Goal: Use online tool/utility: Use online tool/utility

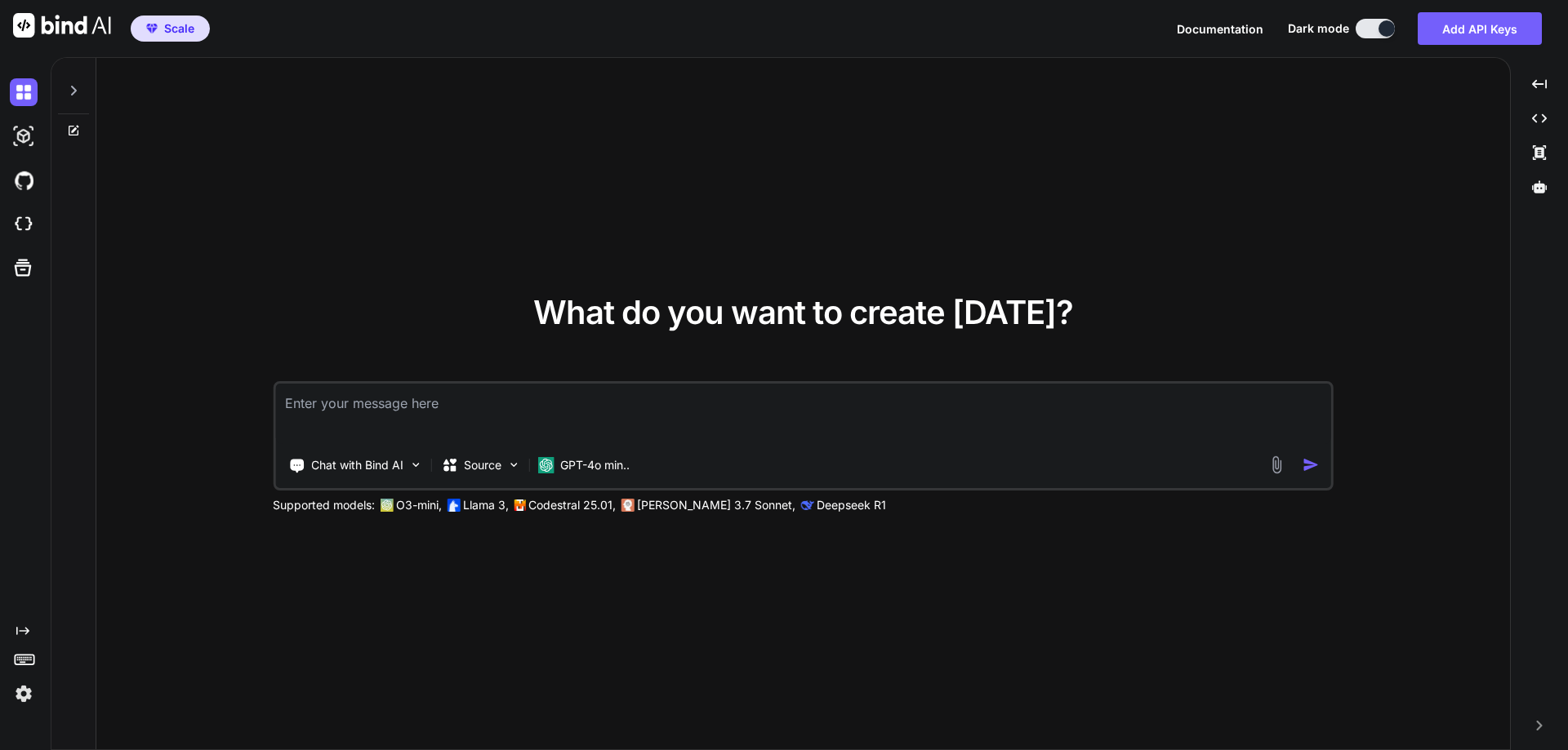
type textarea "x"
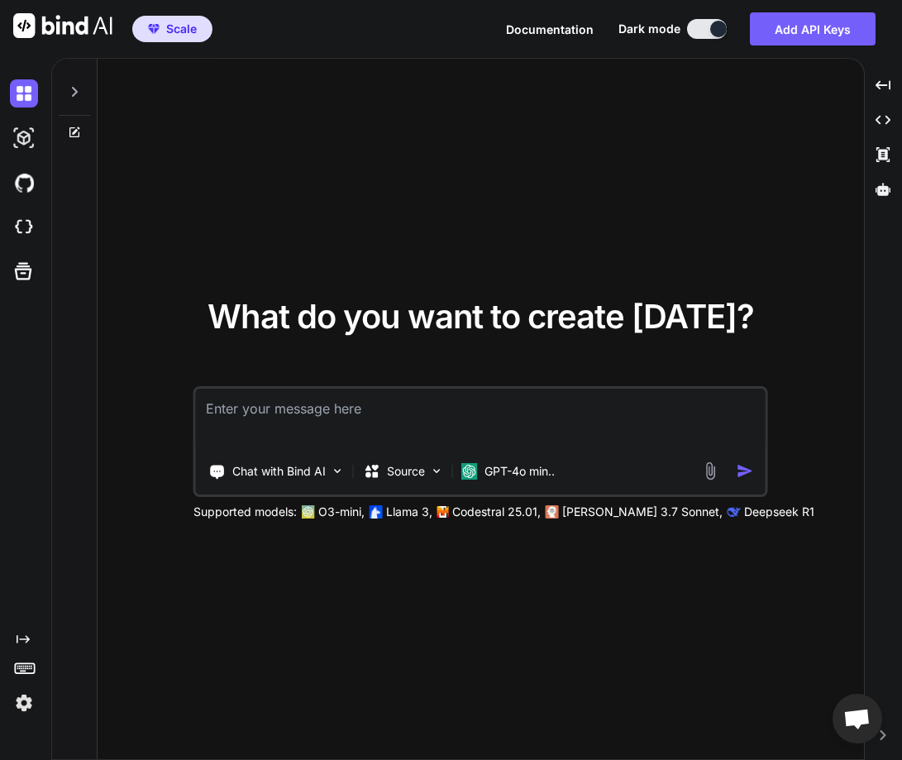
click at [476, 667] on div "What do you want to create today? Chat with Bind AI Source GPT-4o min.. Support…" at bounding box center [481, 410] width 767 height 702
click at [21, 230] on img at bounding box center [24, 227] width 28 height 28
click at [280, 436] on textarea at bounding box center [481, 419] width 570 height 61
type textarea "I want to create a login page in the react js"
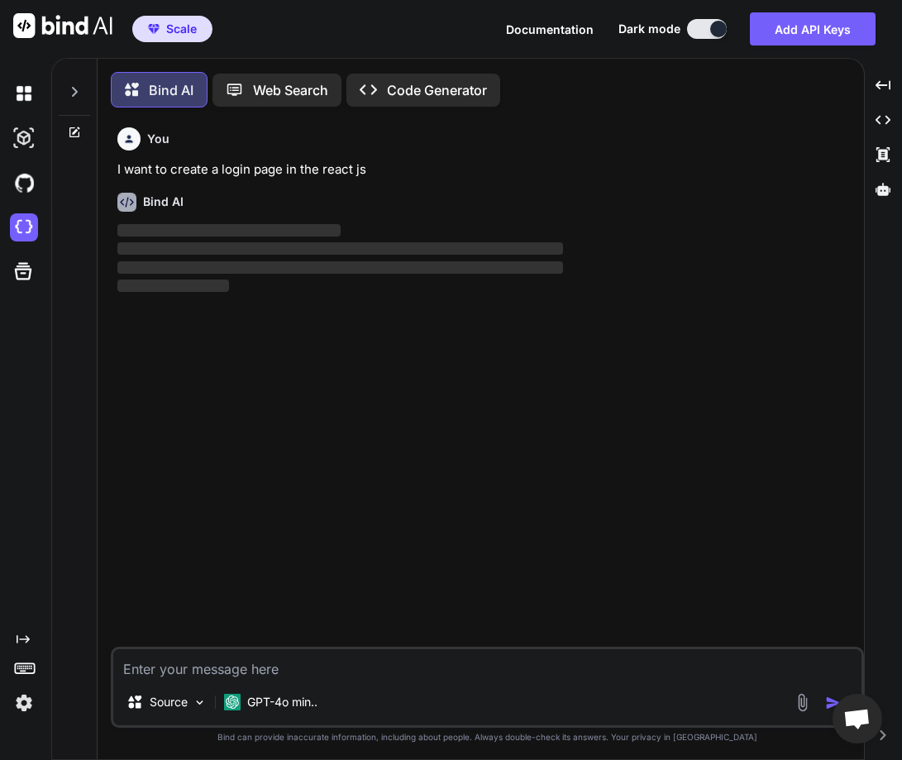
scroll to position [8, 0]
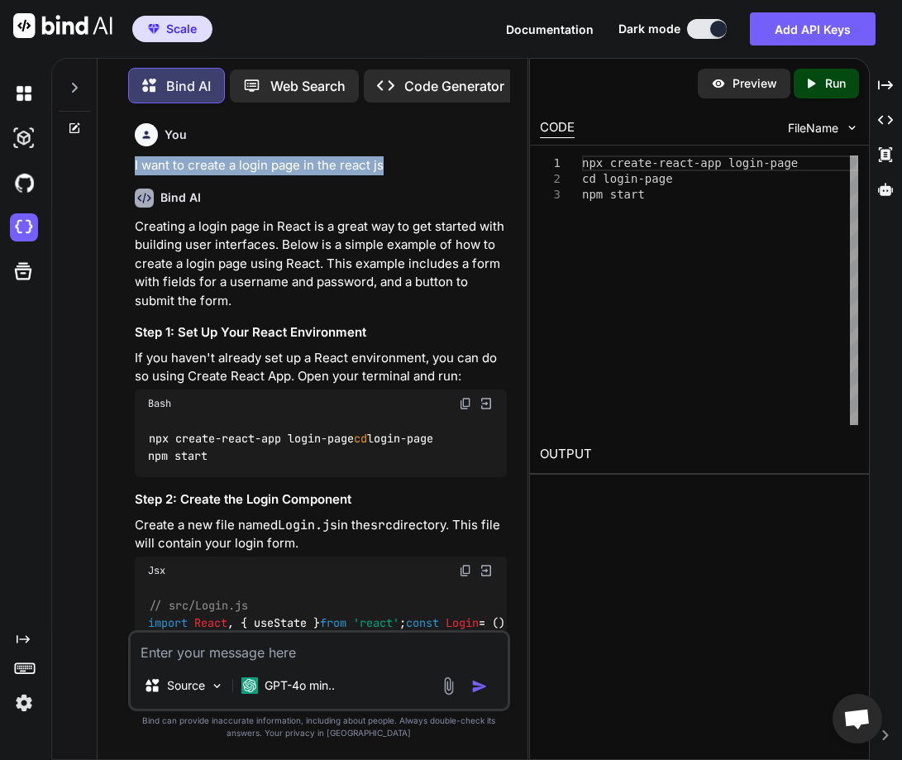
drag, startPoint x: 122, startPoint y: 155, endPoint x: 412, endPoint y: 170, distance: 289.8
click at [412, 170] on div "You I want to create a login page in the react js Bind AI Creating a login page…" at bounding box center [319, 438] width 417 height 643
copy p "I want to create a login page in the react js"
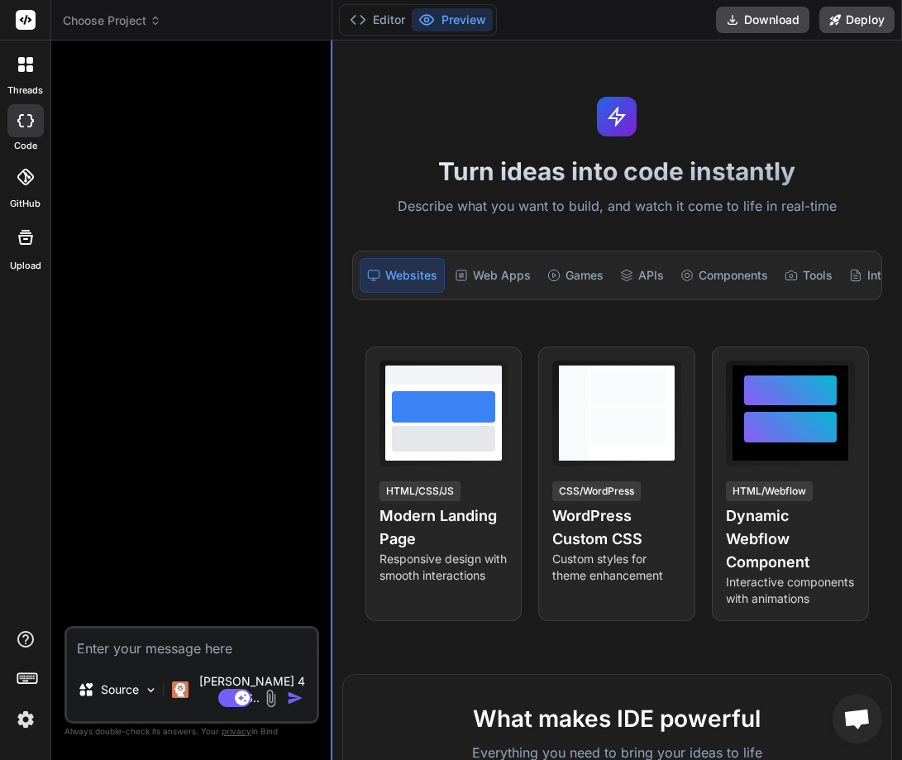
click at [329, 358] on div "Bind AI Web Search Created with Pixso. Code Generator Source [PERSON_NAME] 4 S.…" at bounding box center [191, 400] width 281 height 719
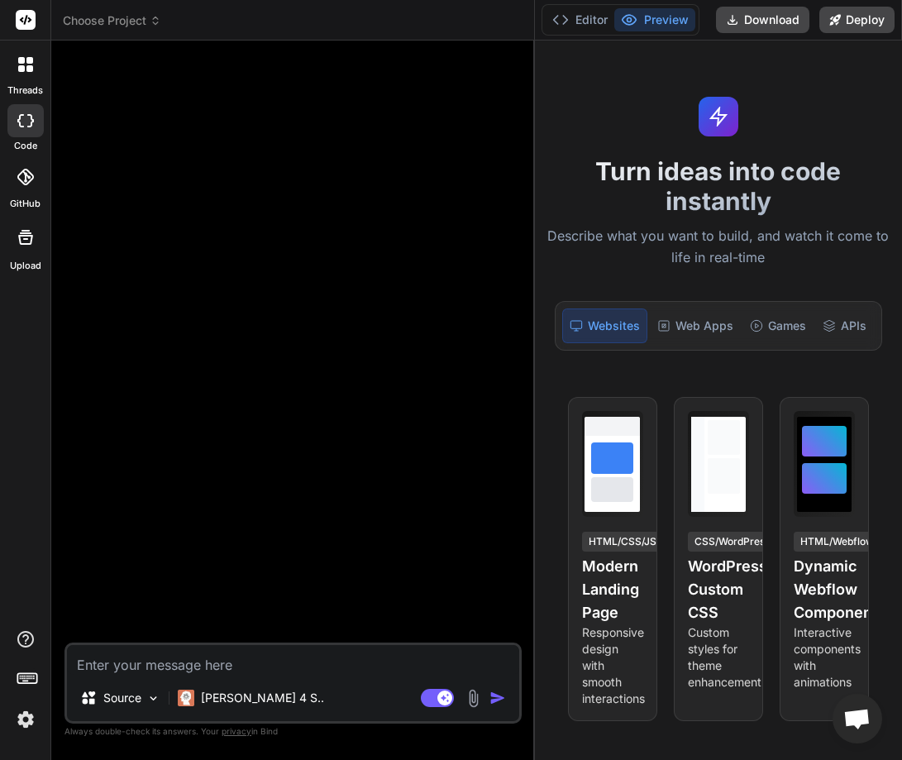
type textarea "x"
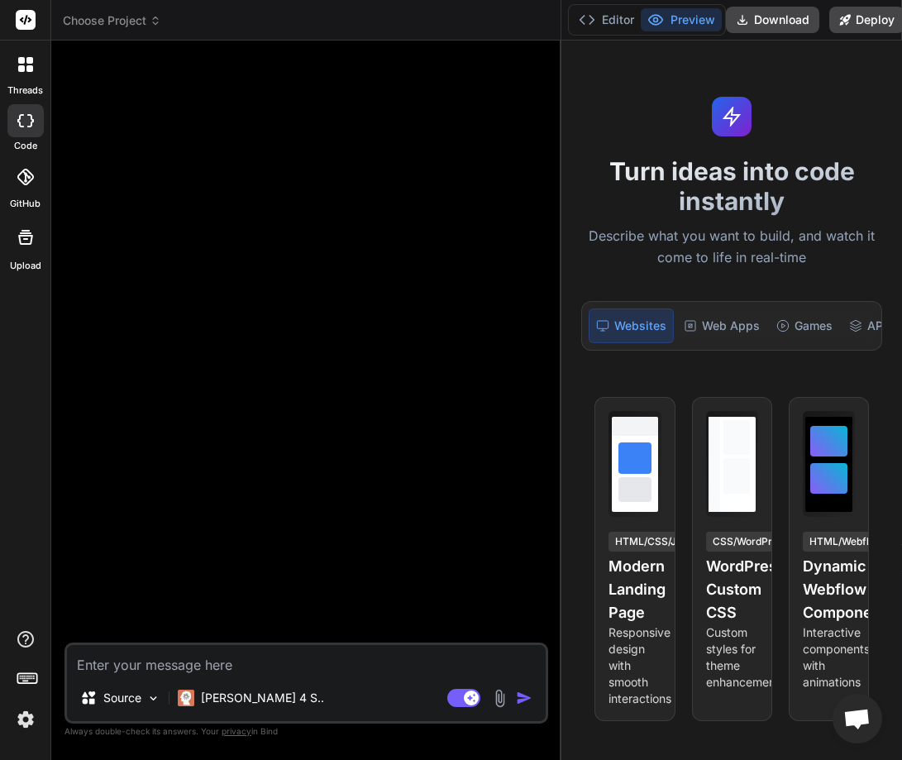
drag, startPoint x: 330, startPoint y: 358, endPoint x: 593, endPoint y: 354, distance: 263.0
click at [593, 354] on div "Choose Project Created with Pixso. Bind AI Web Search Created with Pixso. Code …" at bounding box center [476, 380] width 851 height 760
click at [218, 650] on textarea at bounding box center [306, 660] width 479 height 30
paste textarea "I want to create a login page in the react js"
type textarea "I want to create a login page in the react js"
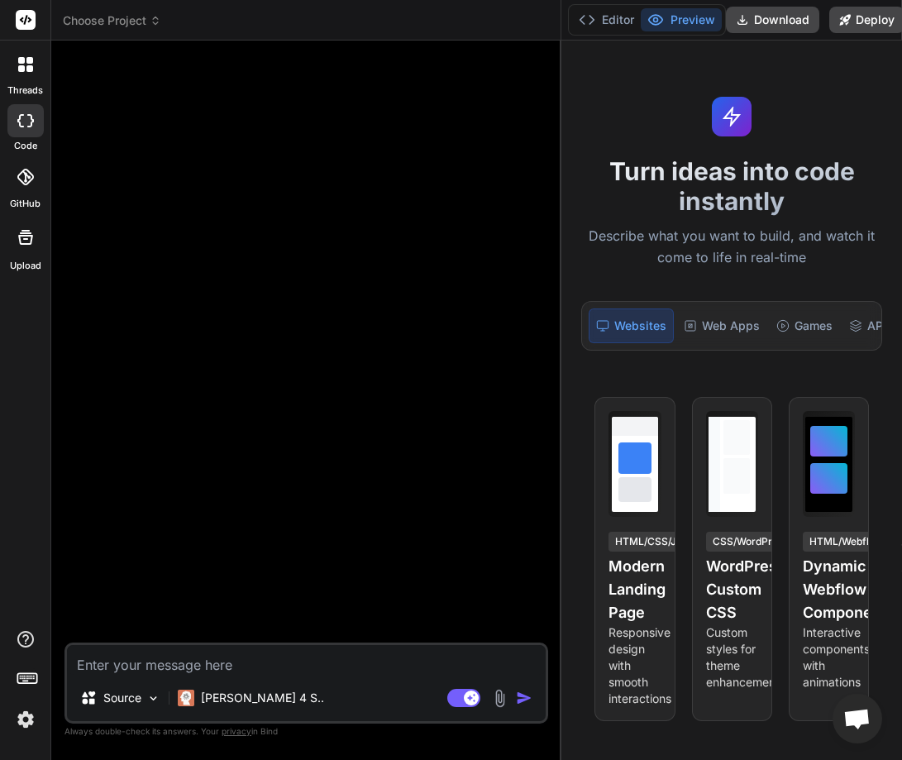
type textarea "x"
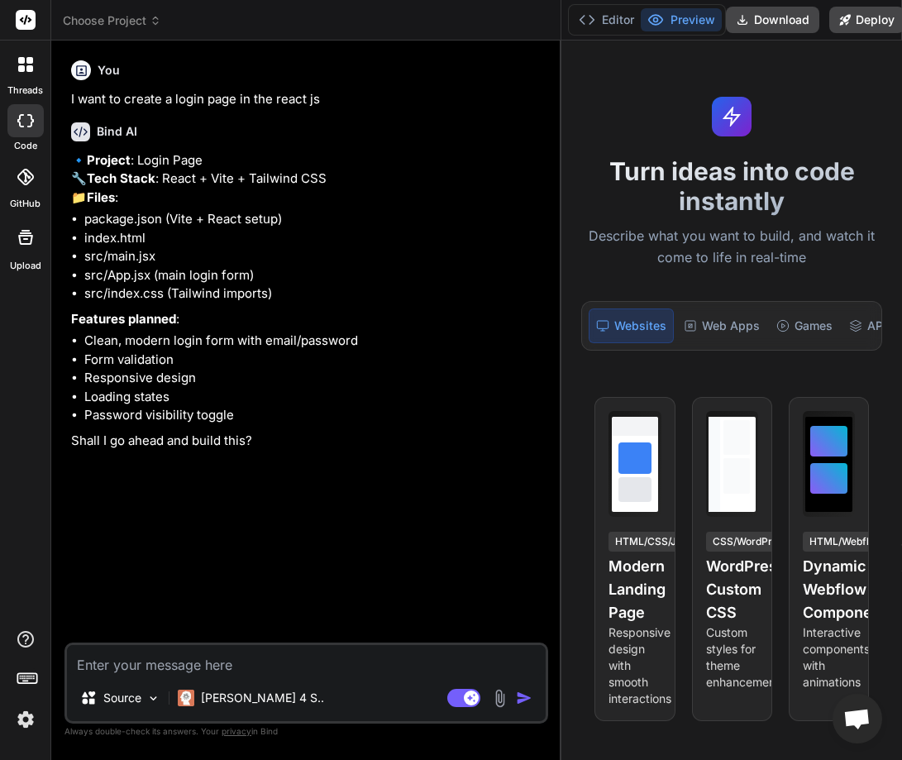
type textarea "x"
click at [143, 651] on textarea at bounding box center [306, 660] width 479 height 30
type textarea "Y"
type textarea "x"
type textarea "Ye"
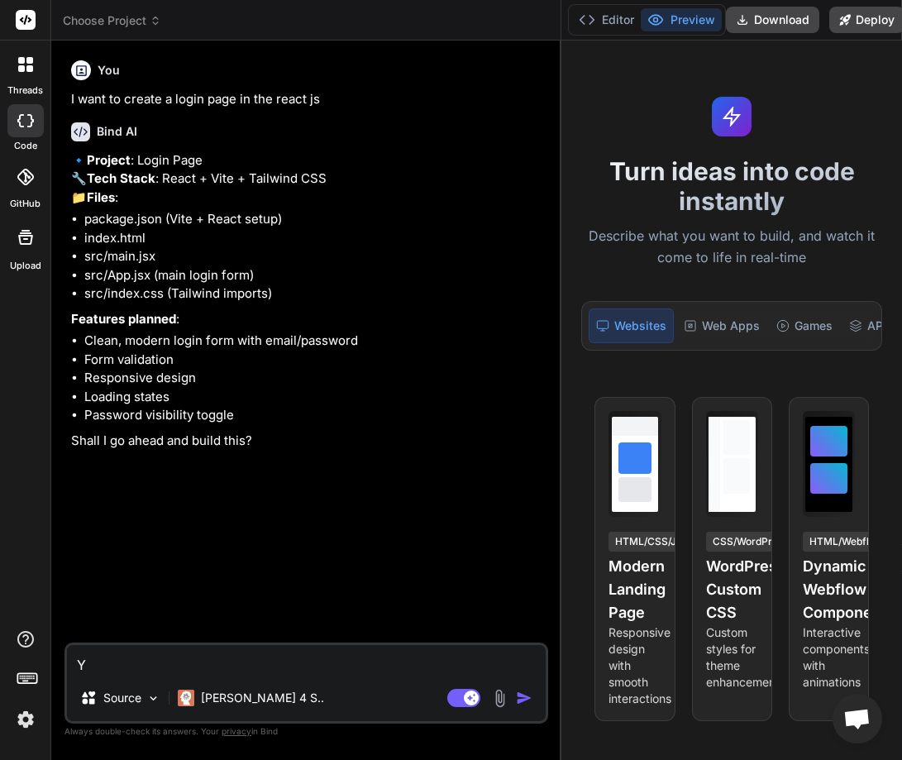
type textarea "x"
type textarea "Yes"
type textarea "x"
type textarea "Yes"
type textarea "x"
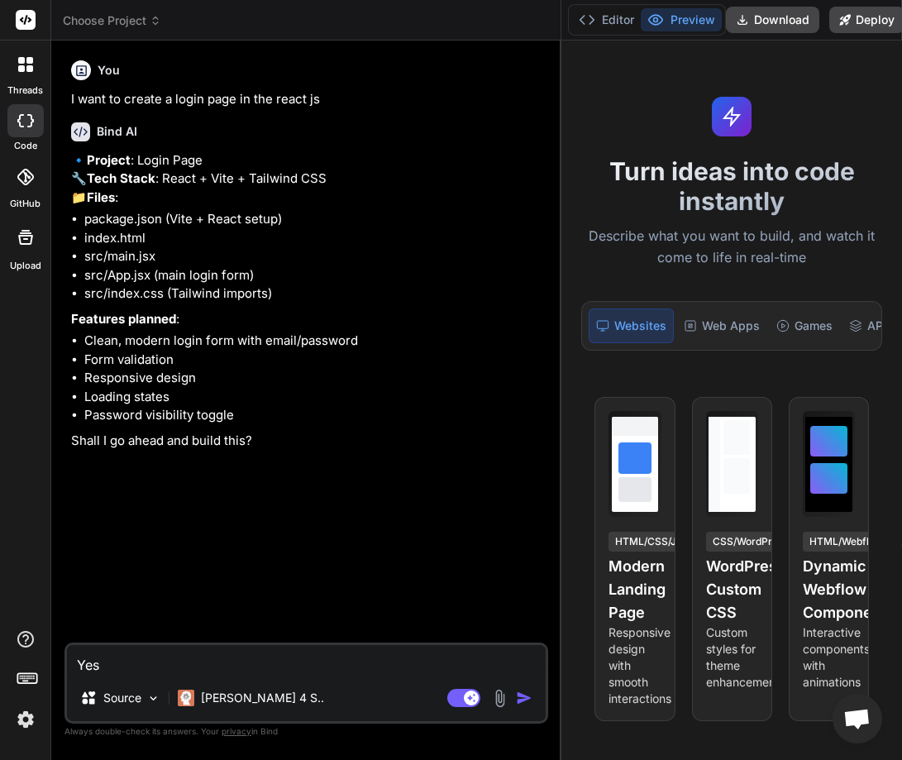
type textarea "Yes G"
type textarea "x"
type textarea "Yes Go"
type textarea "x"
type textarea "Yes Go"
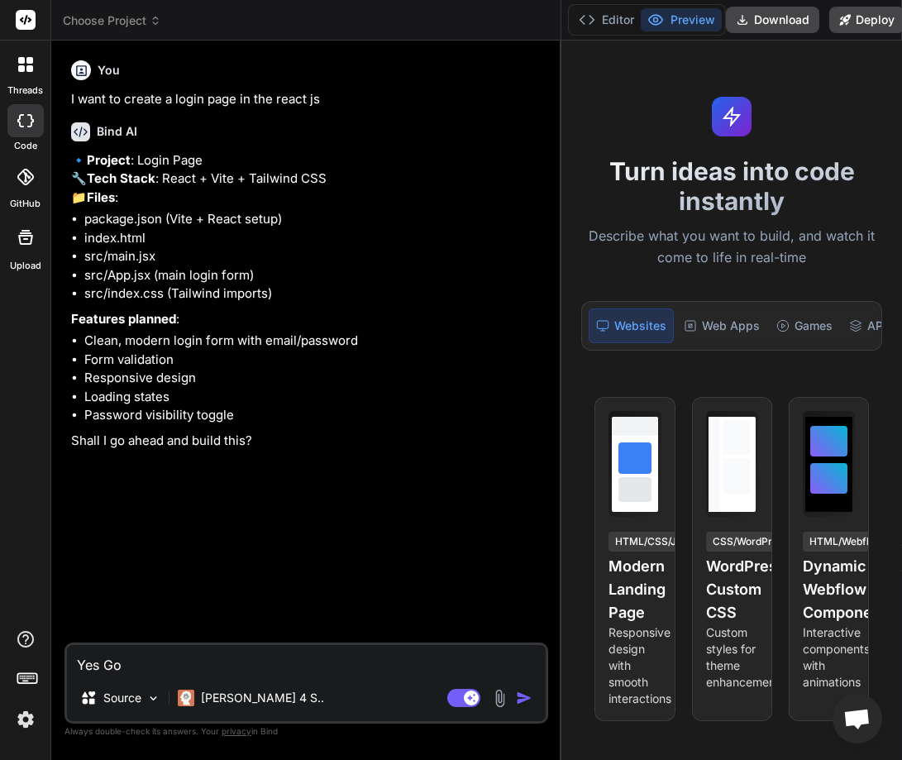
type textarea "x"
type textarea "Yes Go a"
type textarea "x"
type textarea "Yes Go ah"
type textarea "x"
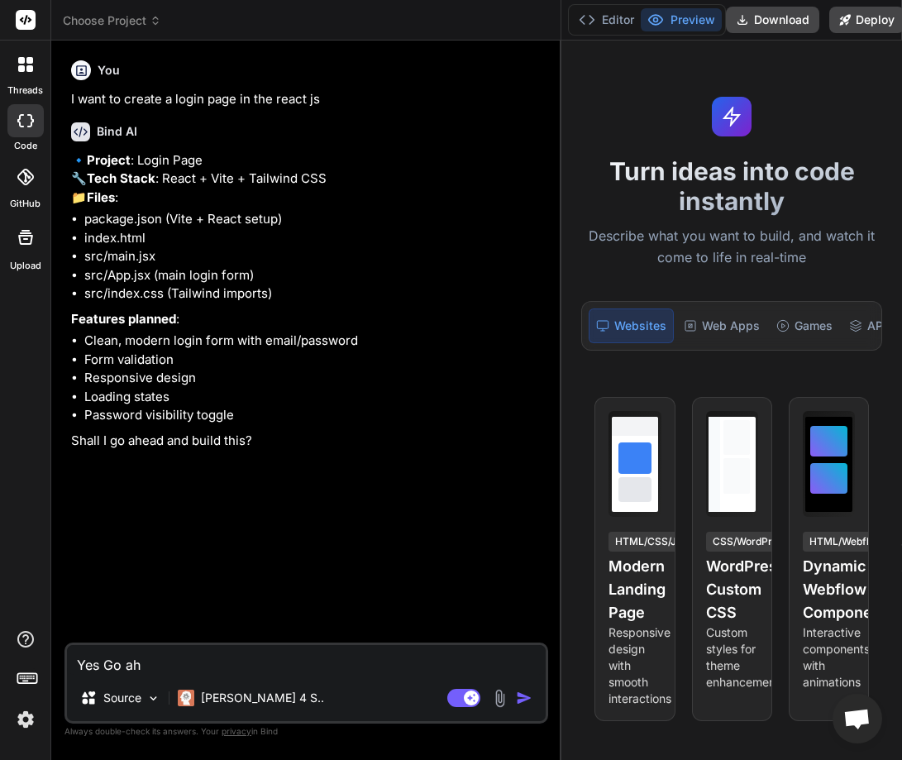
type textarea "Yes Go ahe"
type textarea "x"
type textarea "Yes Go ahea"
type textarea "x"
type textarea "Yes Go ahead"
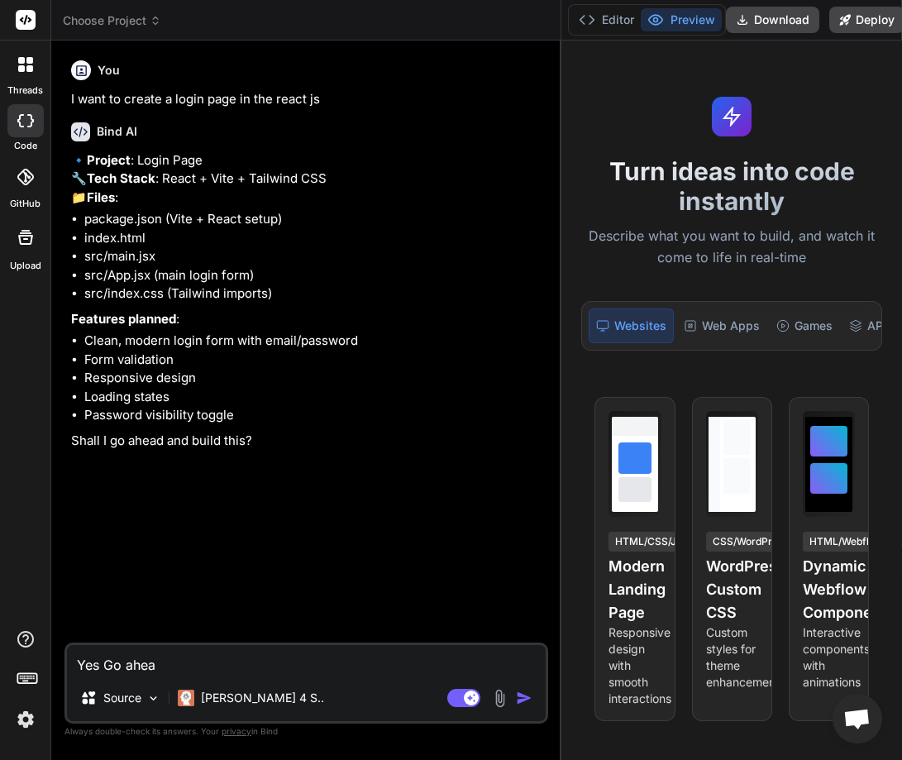
type textarea "x"
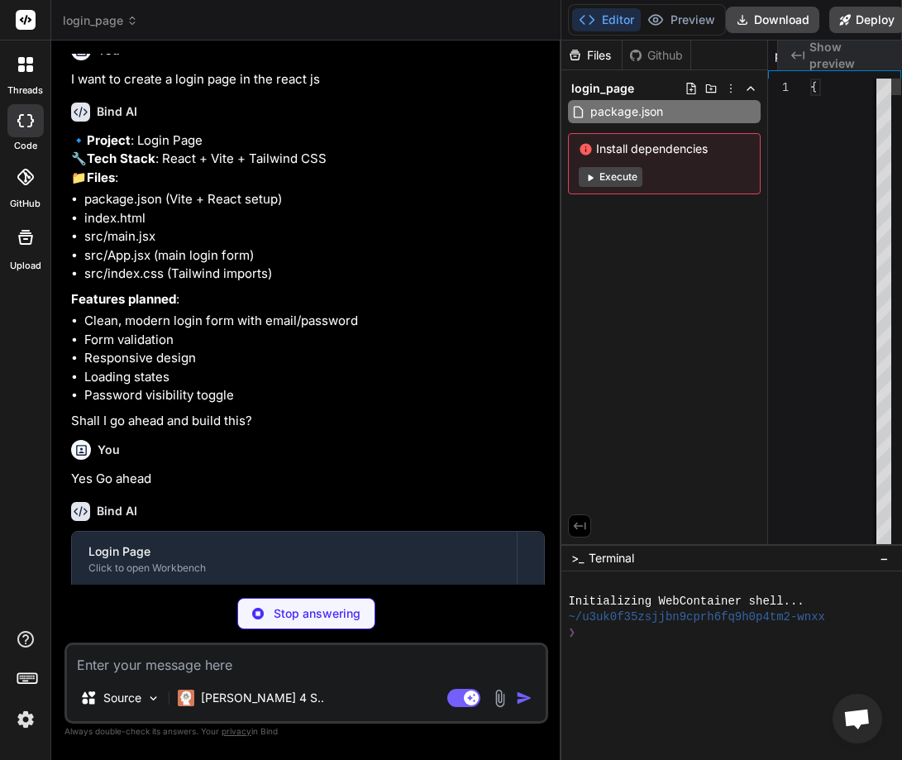
scroll to position [0, 105]
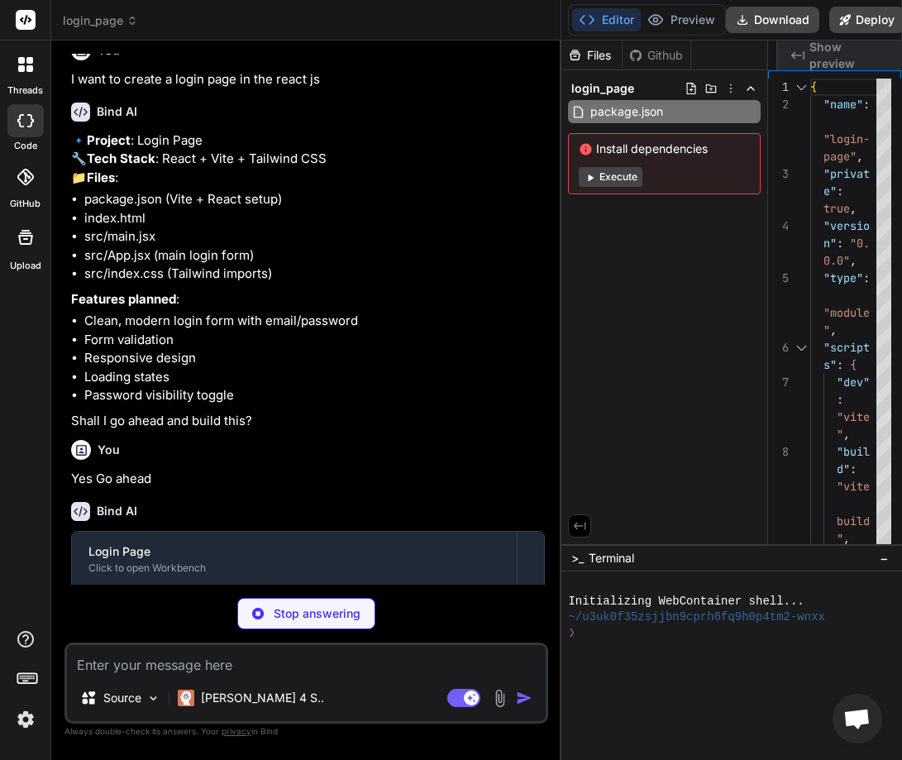
type textarea "x"
type textarea "</body> </html>"
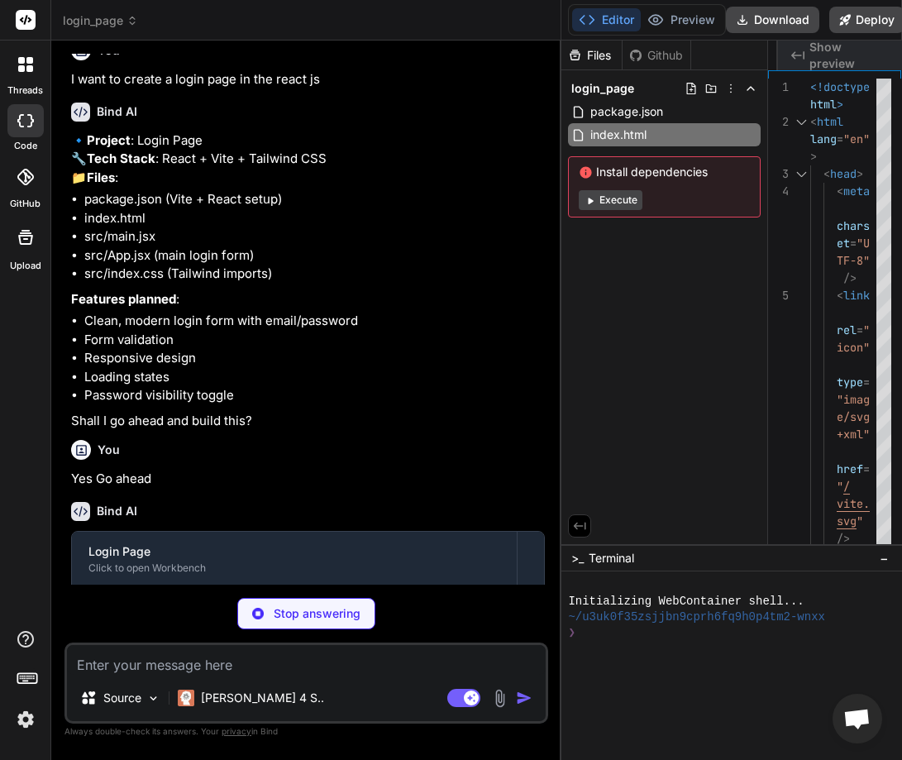
type textarea "x"
type textarea "/> </React.StrictMode>, )"
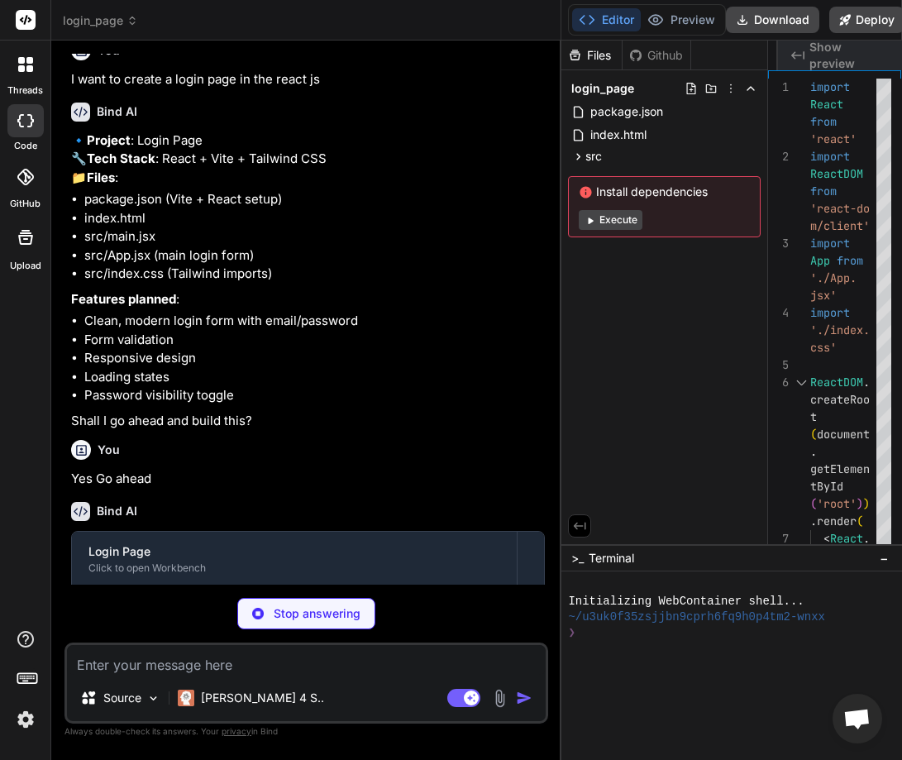
type textarea "x"
type textarea "} }"
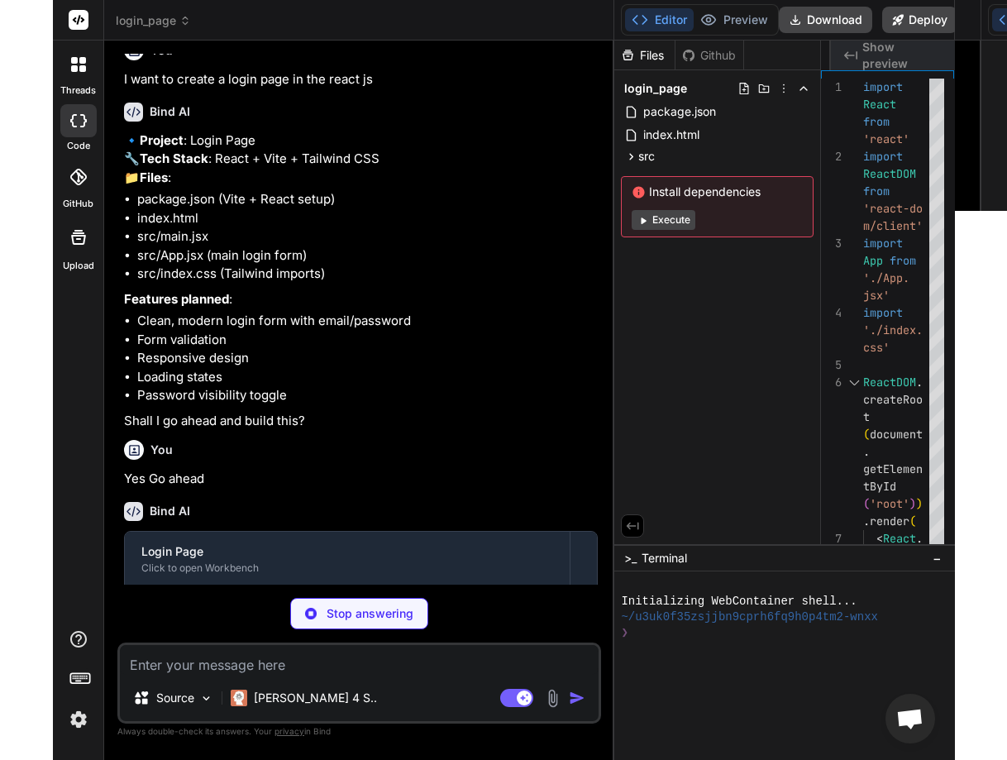
scroll to position [0, 403]
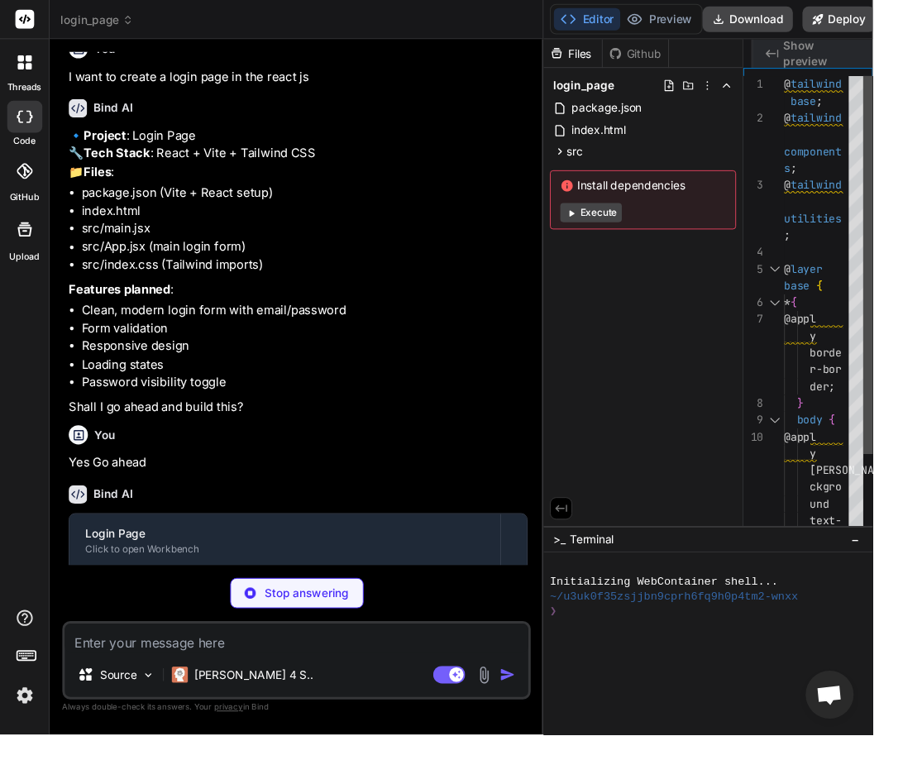
type textarea "x"
type textarea "bg-background text-foreground; } }"
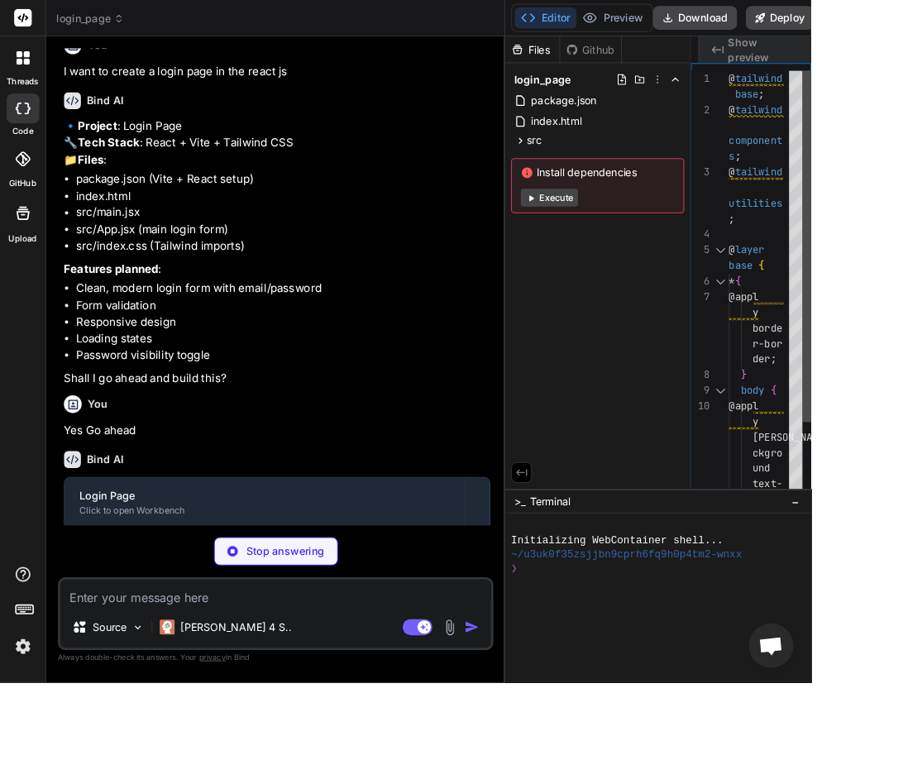
type textarea "x"
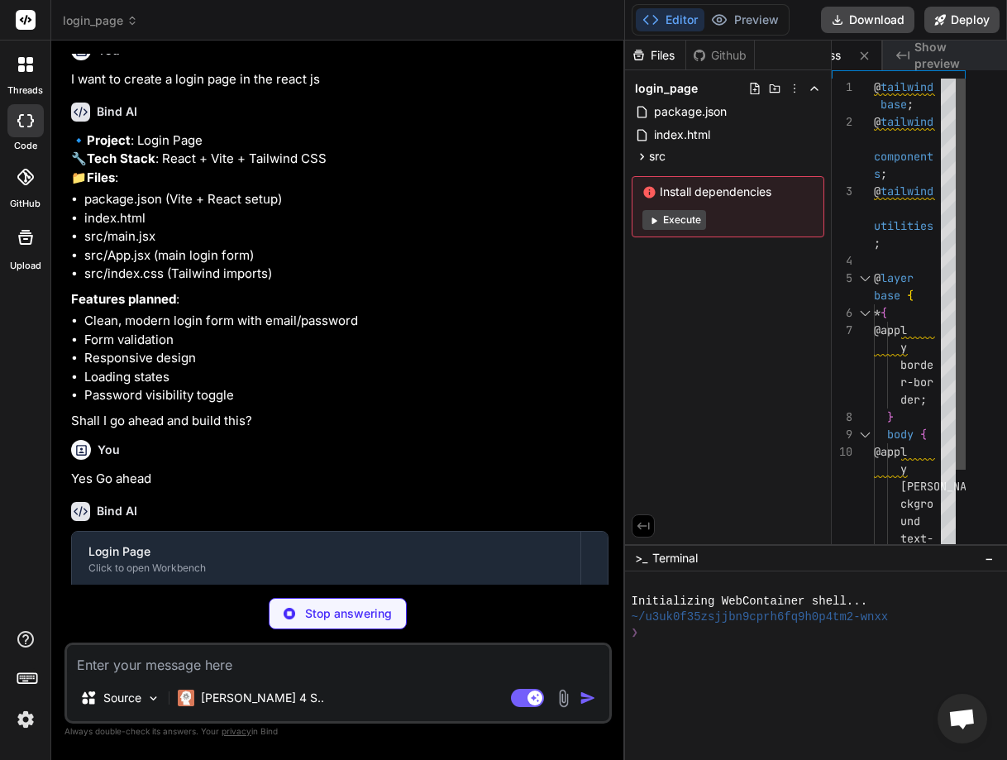
type textarea "x"
type textarea "@apply bg-background text-foreground; } }"
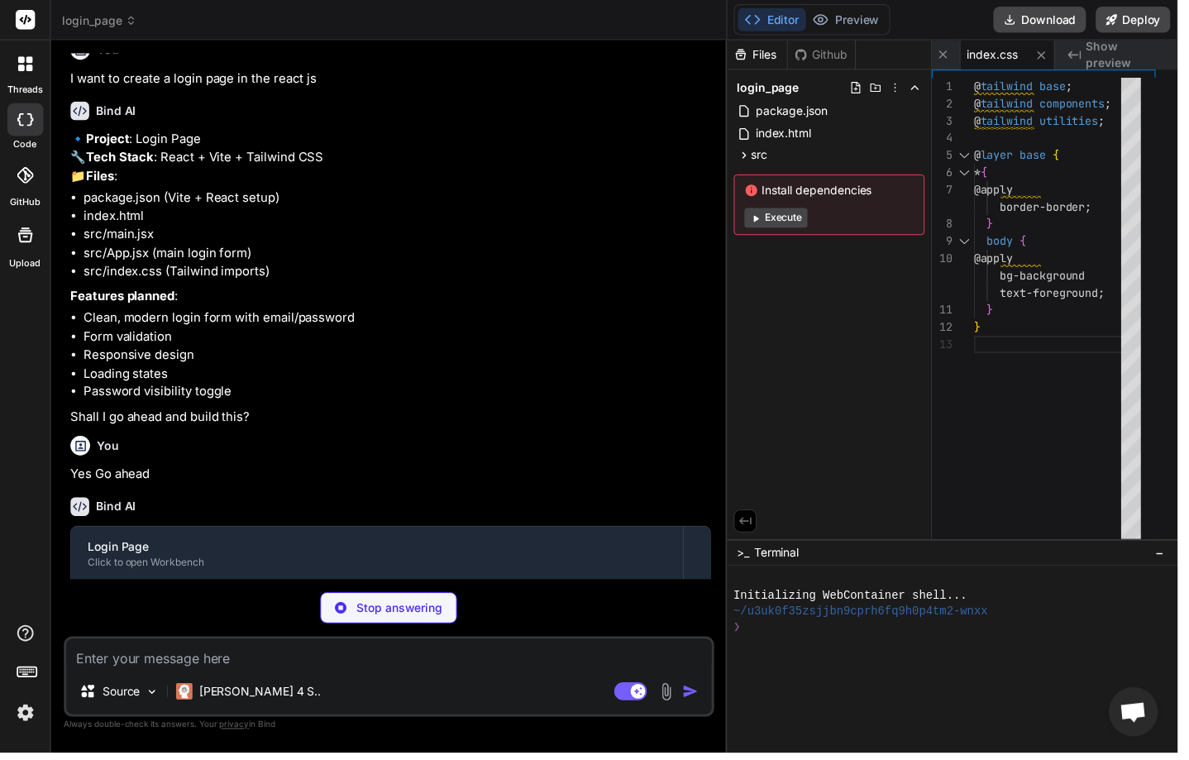
type textarea "x"
type textarea "text-foreground; } }"
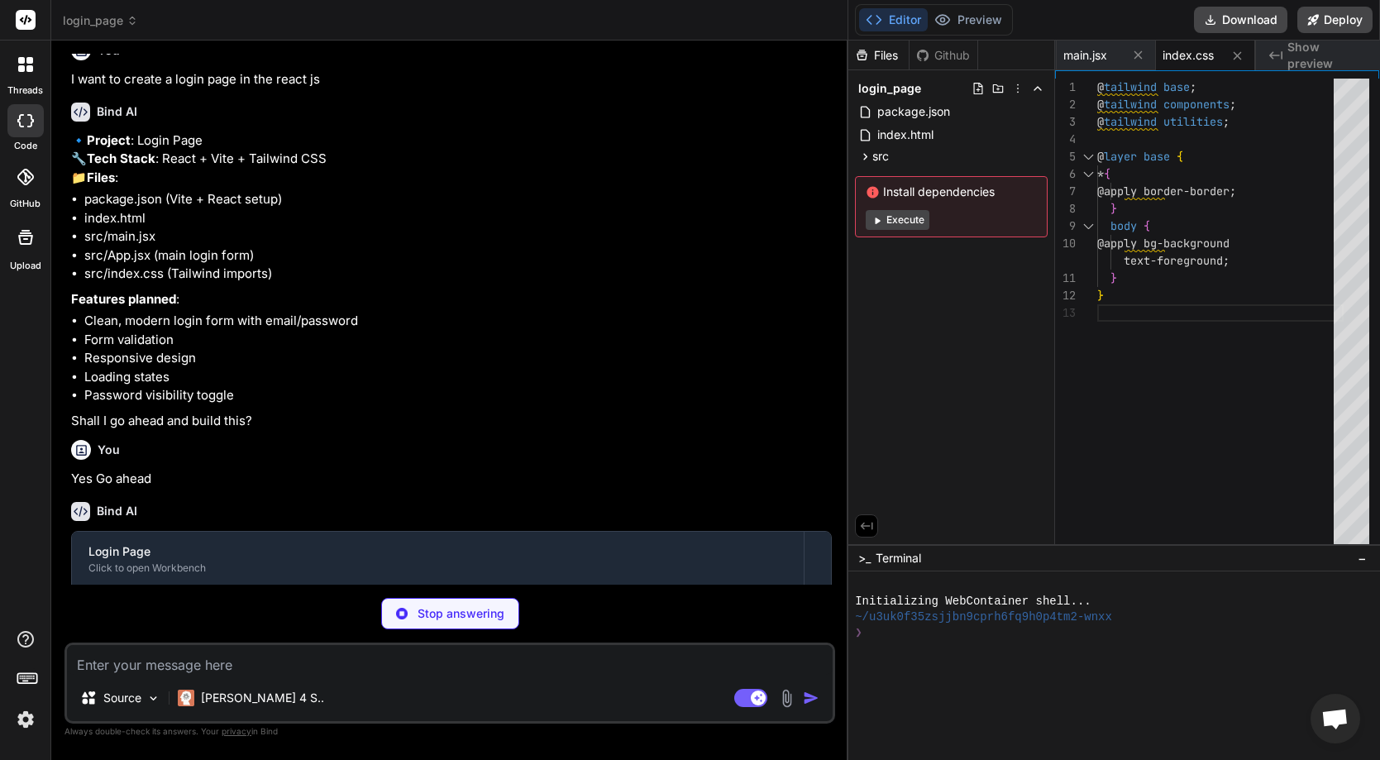
scroll to position [213, 0]
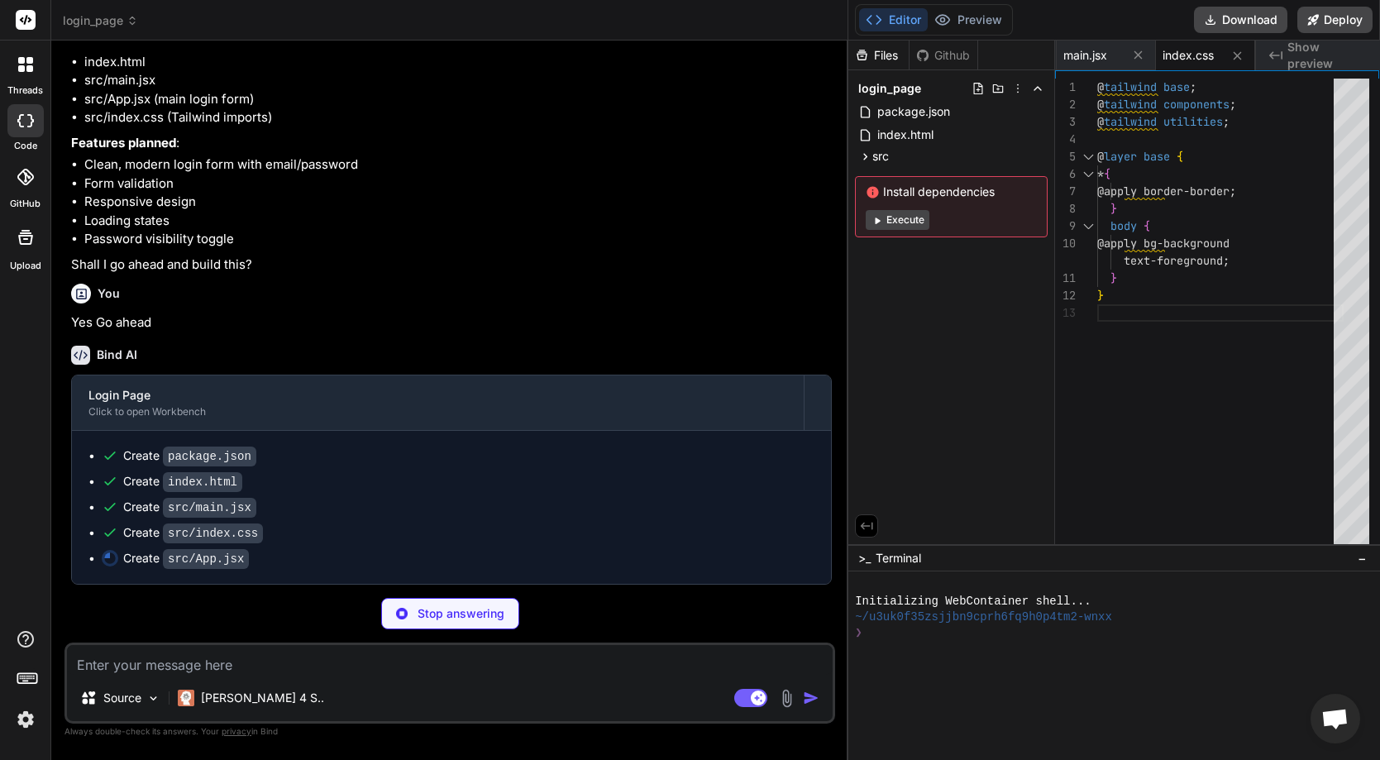
type textarea "x"
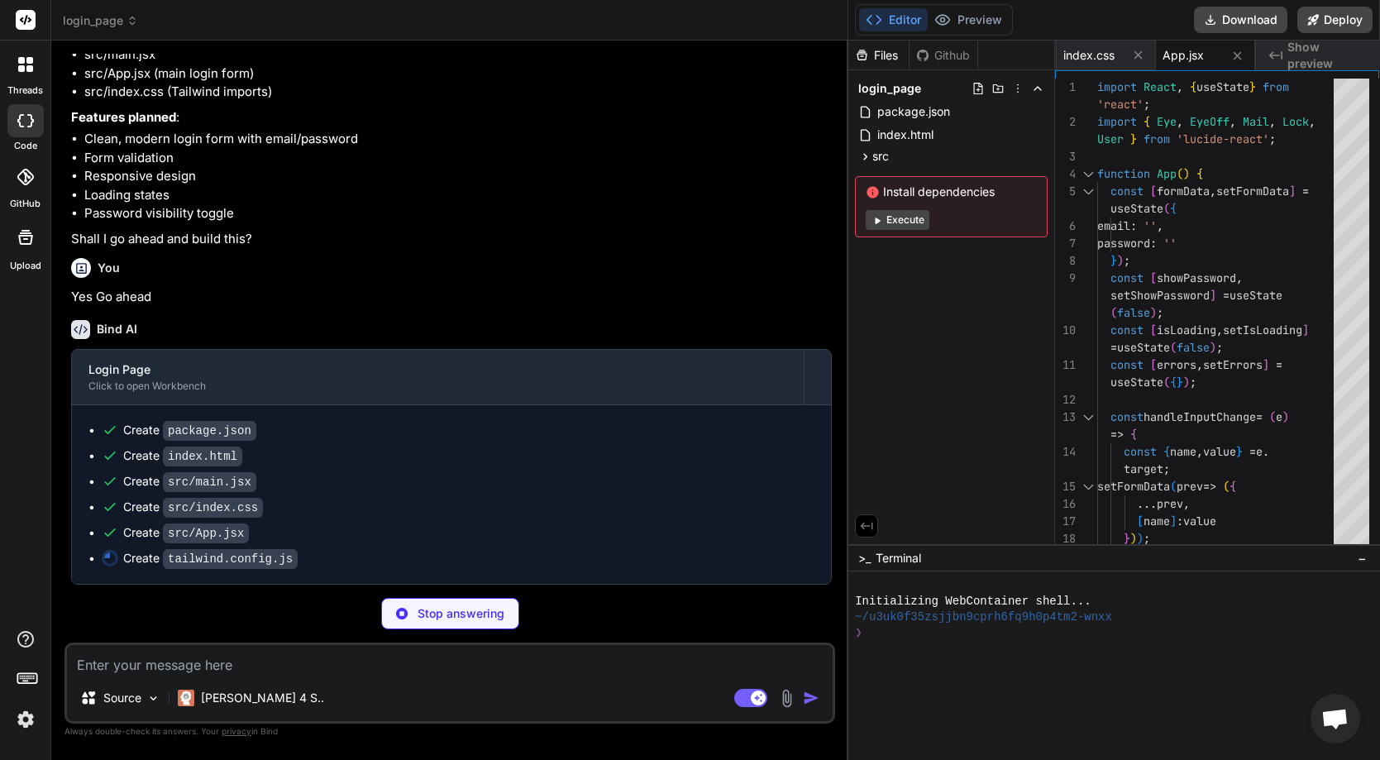
type textarea "x"
type textarea "plugins: [], }"
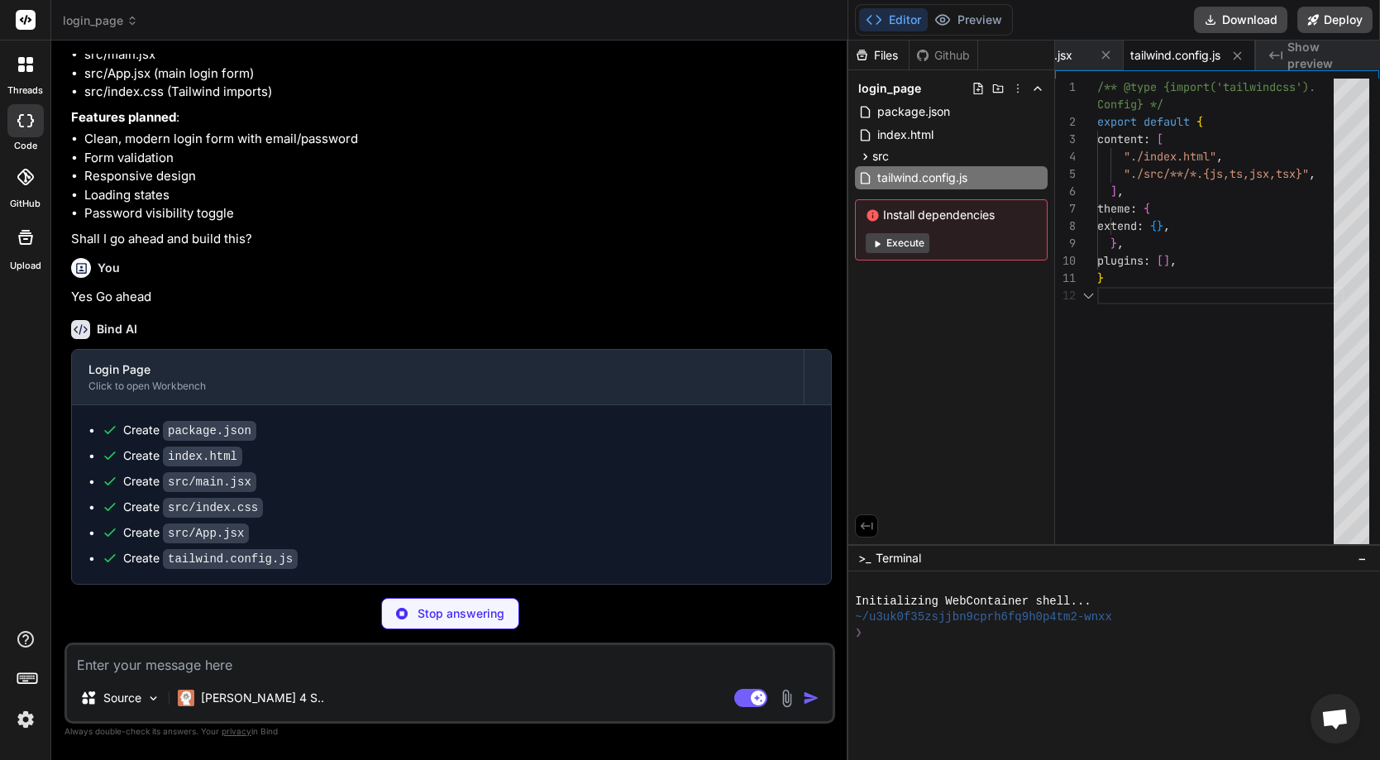
type textarea "x"
type textarea "export default { plugins: { tailwindcss: {}, autoprefixer: {}, }, }"
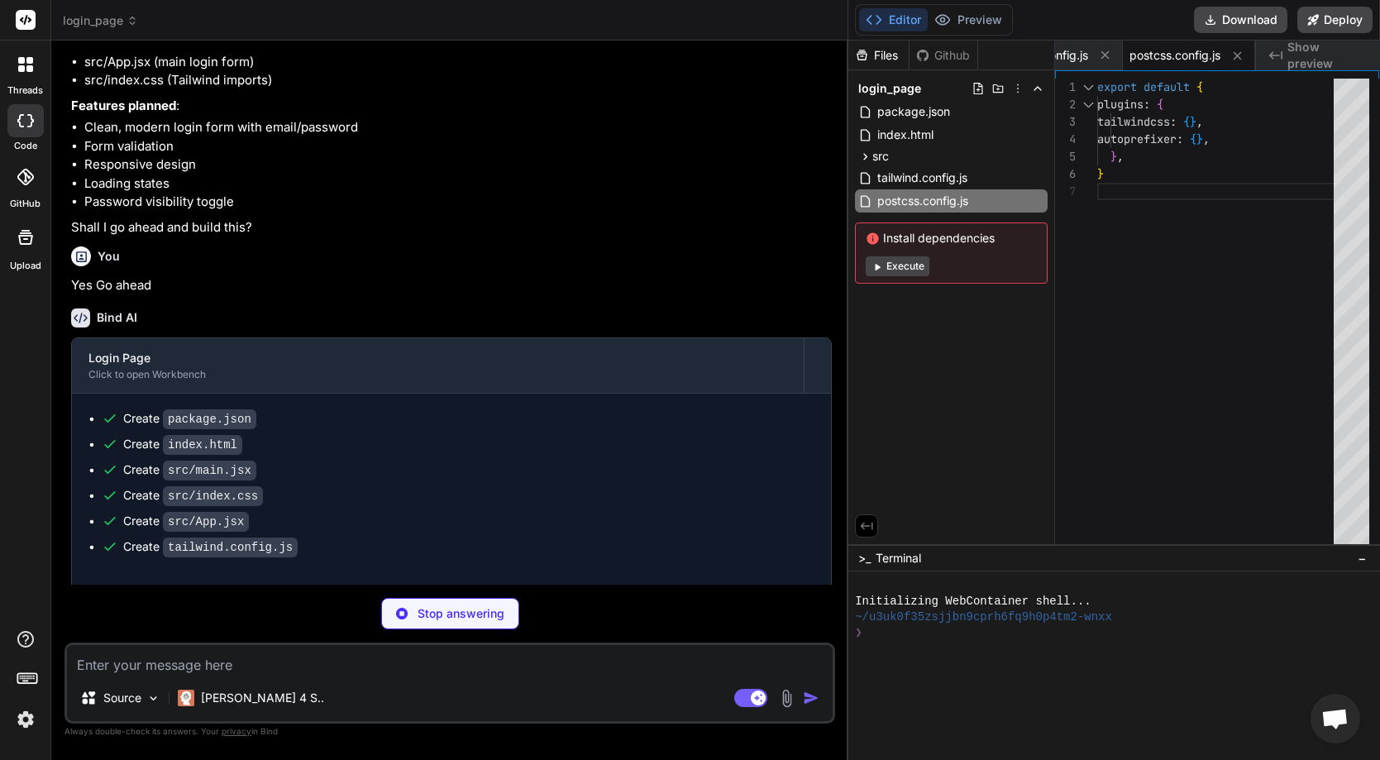
type textarea "x"
type textarea "import { defineConfig } from 'vite' import react from '@vitejs/plugin-react' //…"
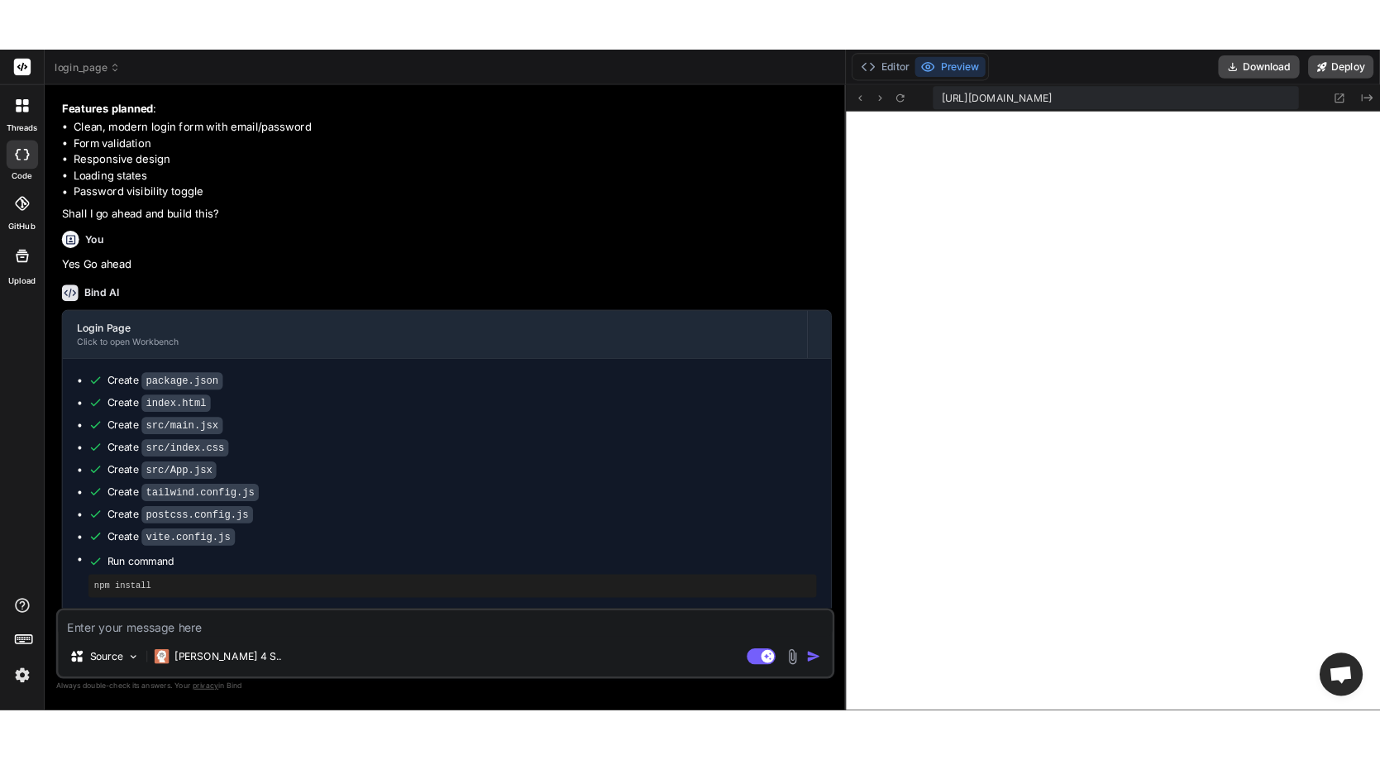
scroll to position [355, 0]
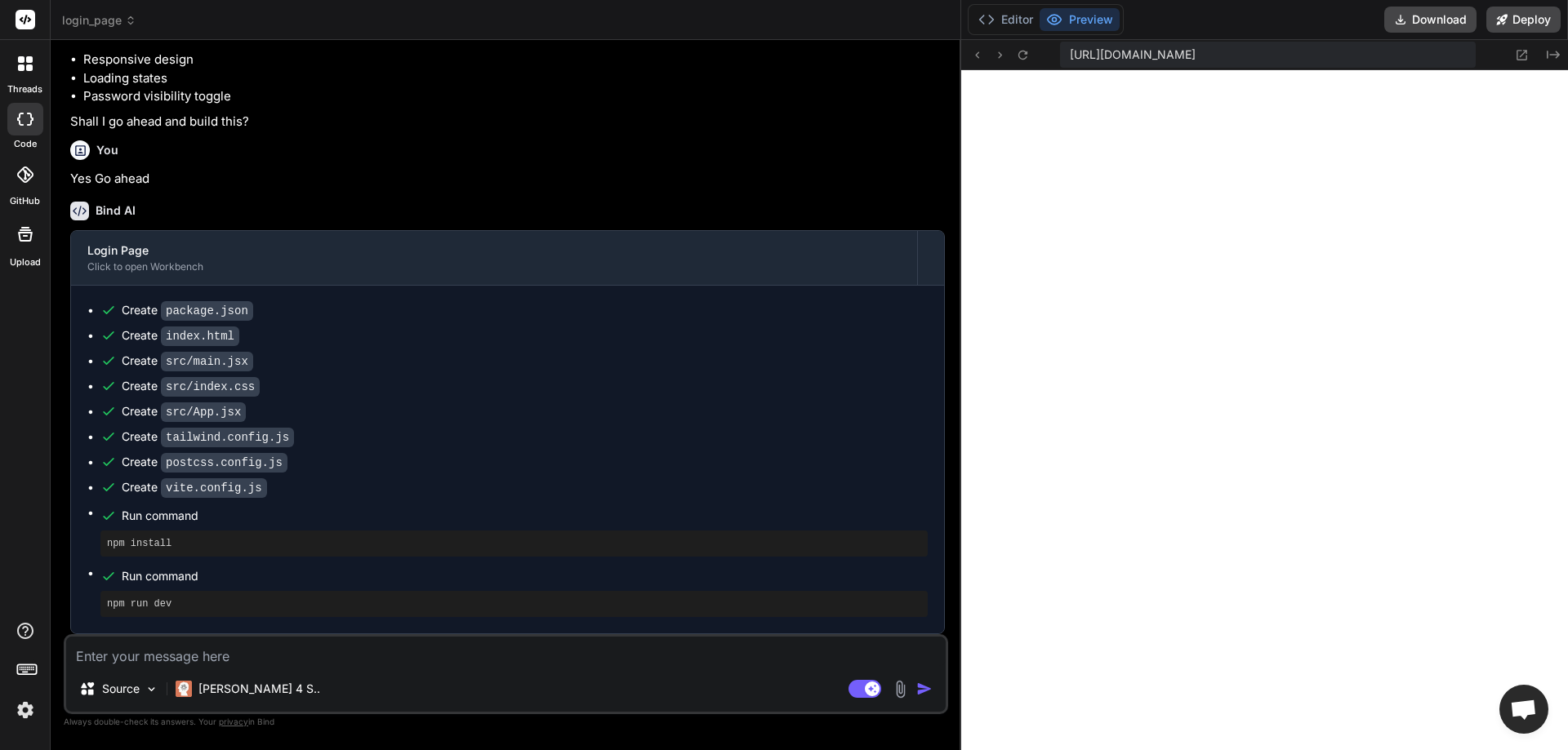
type textarea "x"
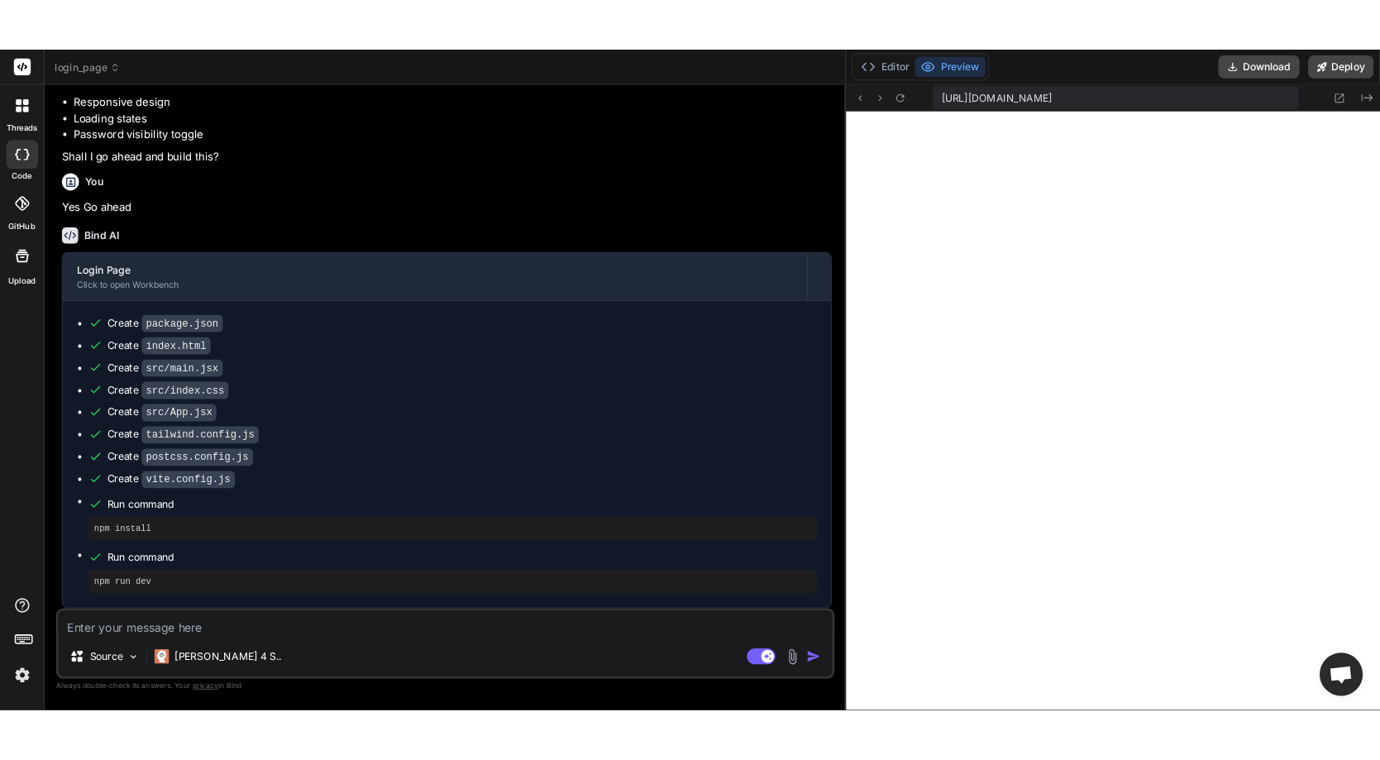
scroll to position [943, 0]
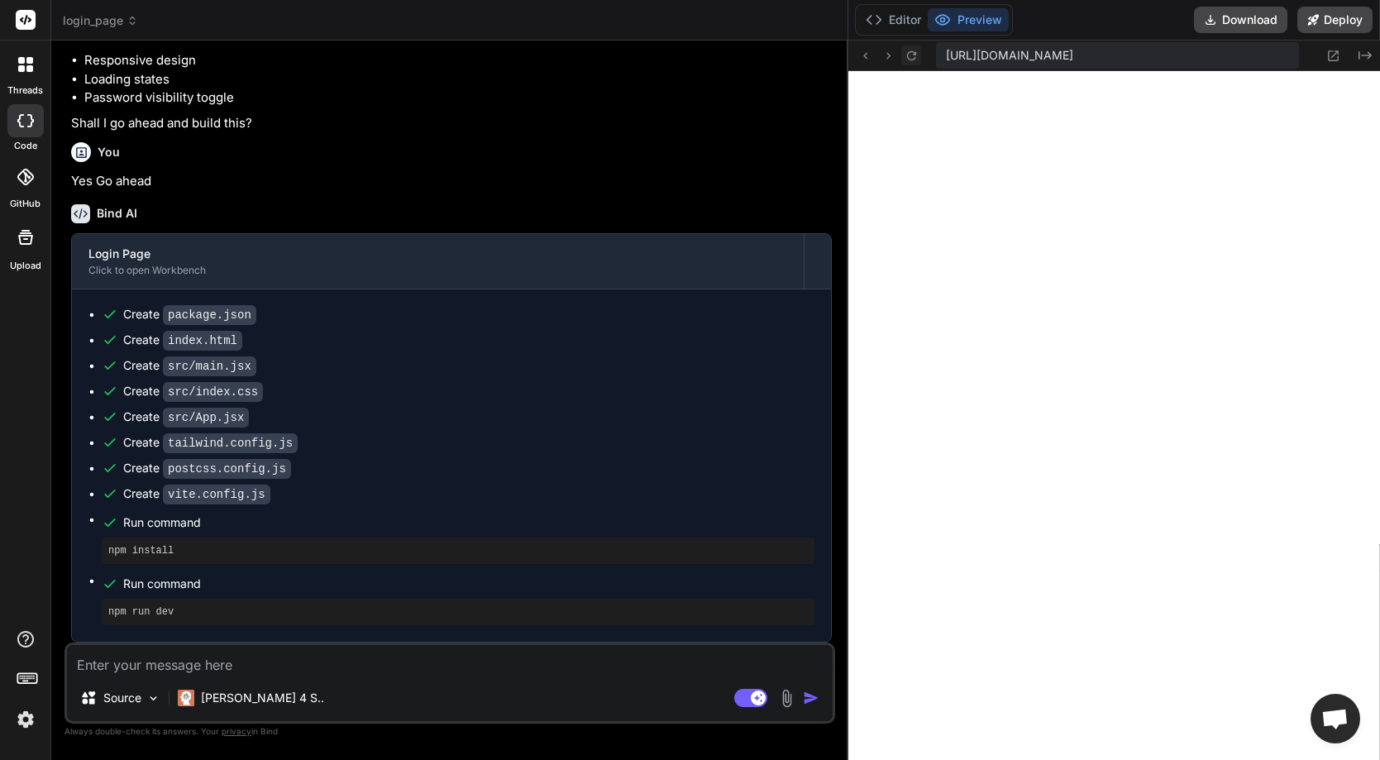
click at [902, 63] on button at bounding box center [911, 55] width 20 height 20
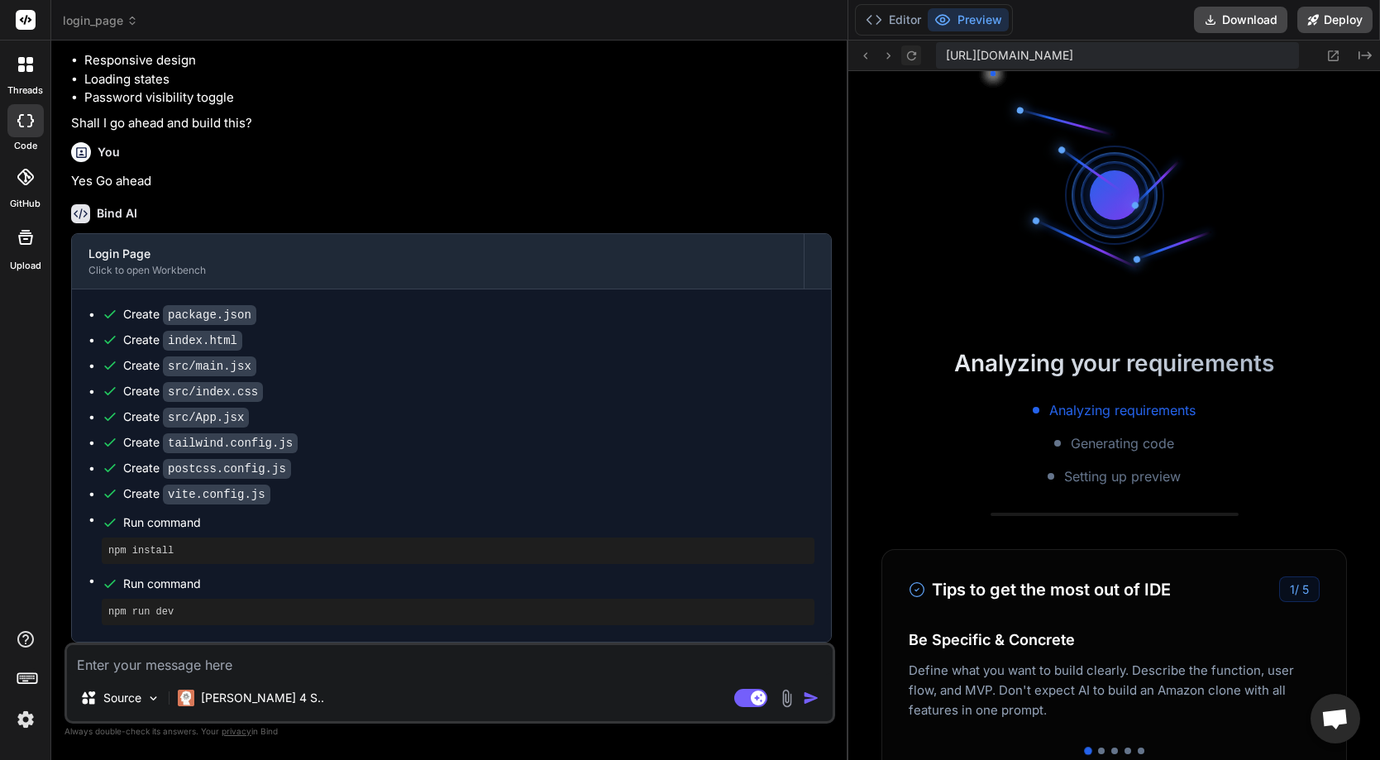
scroll to position [1430, 0]
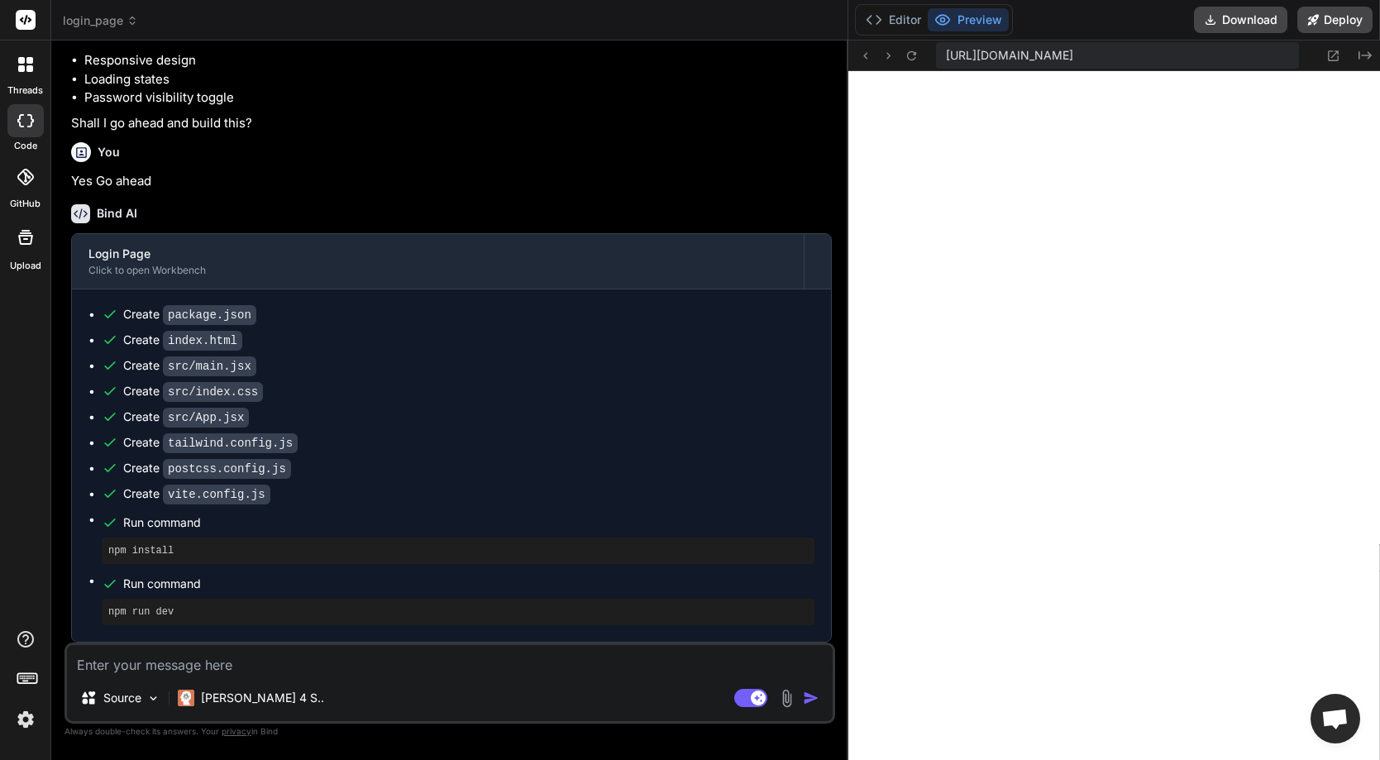
click at [316, 643] on div "Source Claude 4 S.. Agent Mode. When this toggle is activated, AI automatically…" at bounding box center [449, 683] width 771 height 81
click at [251, 671] on textarea at bounding box center [450, 660] width 766 height 30
paste textarea "[plugin:vite:css] [postcss] /home/u3uk0f35zsjjbn9cprh6fq9h0p4tm2-wnxx/src/index…"
type textarea "[plugin:vite:css] [postcss] /home/u3uk0f35zsjjbn9cprh6fq9h0p4tm2-wnxx/src/index…"
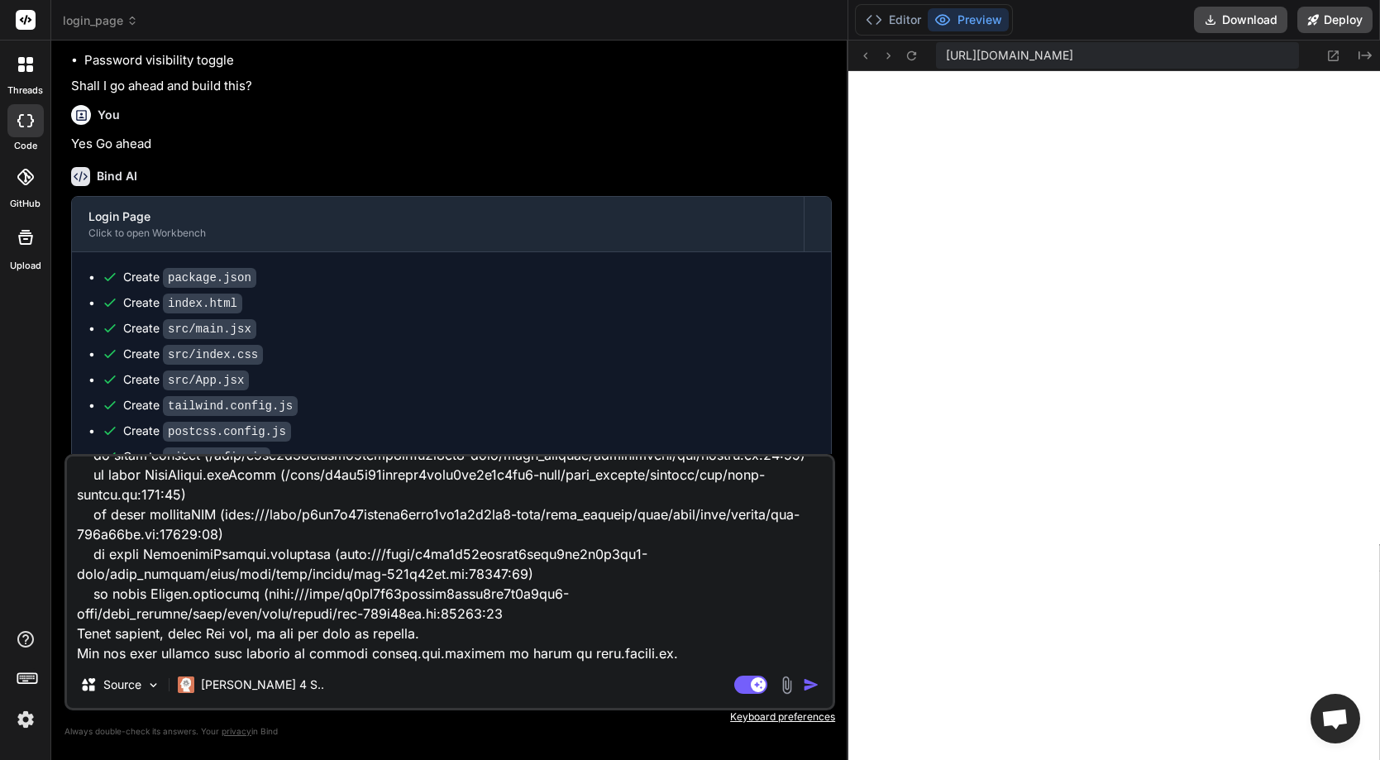
type textarea "x"
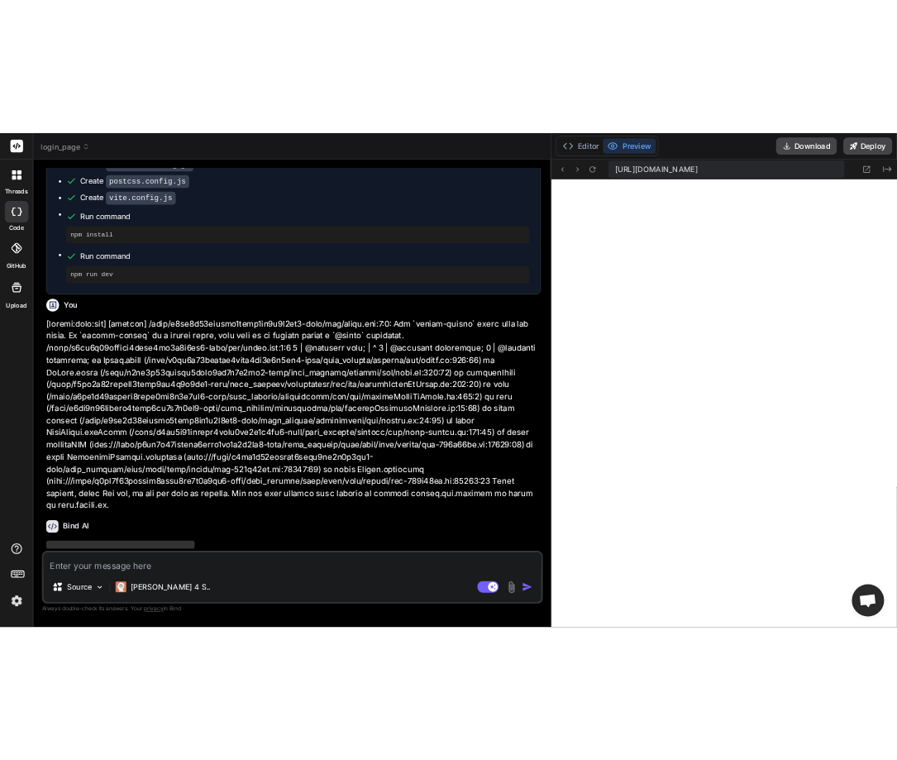
scroll to position [805, 0]
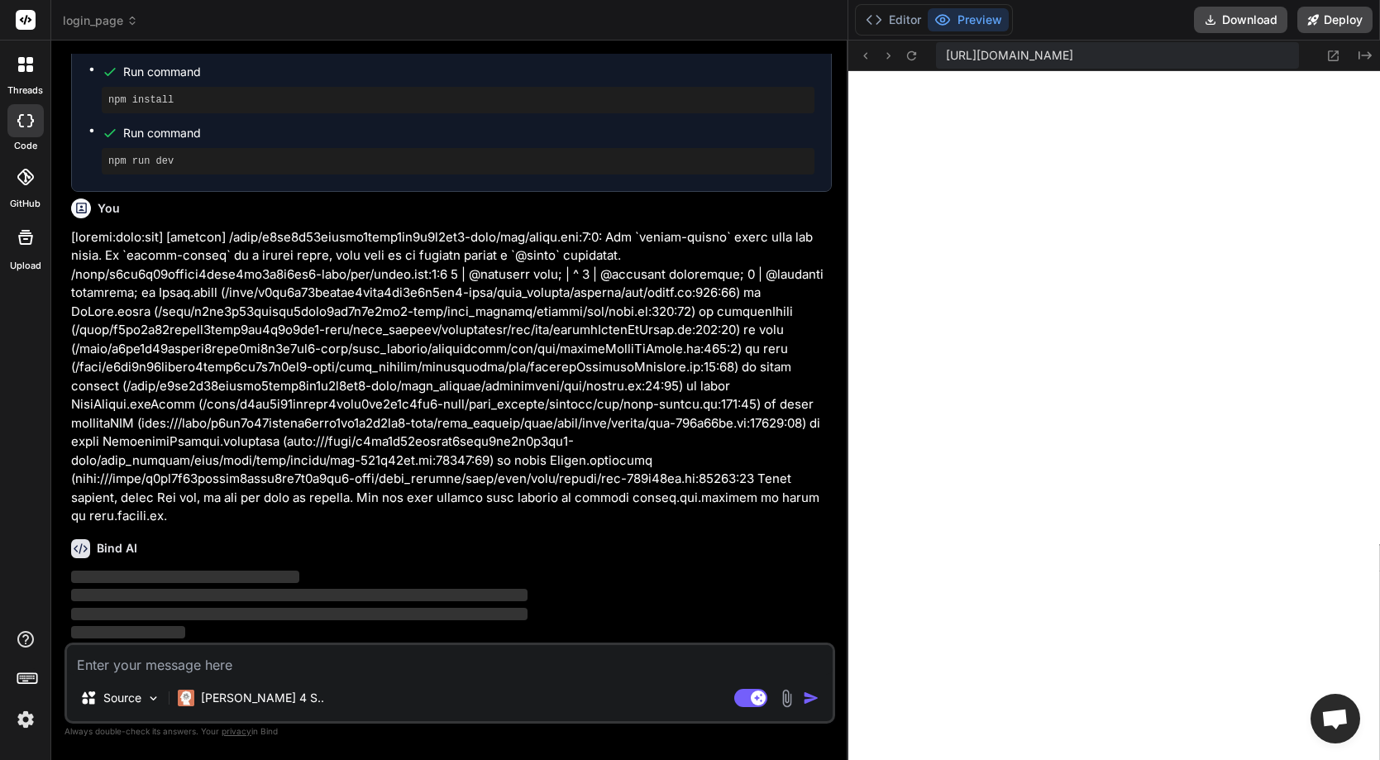
type textarea "x"
type textarea "fig({ plugins: [react()], })"
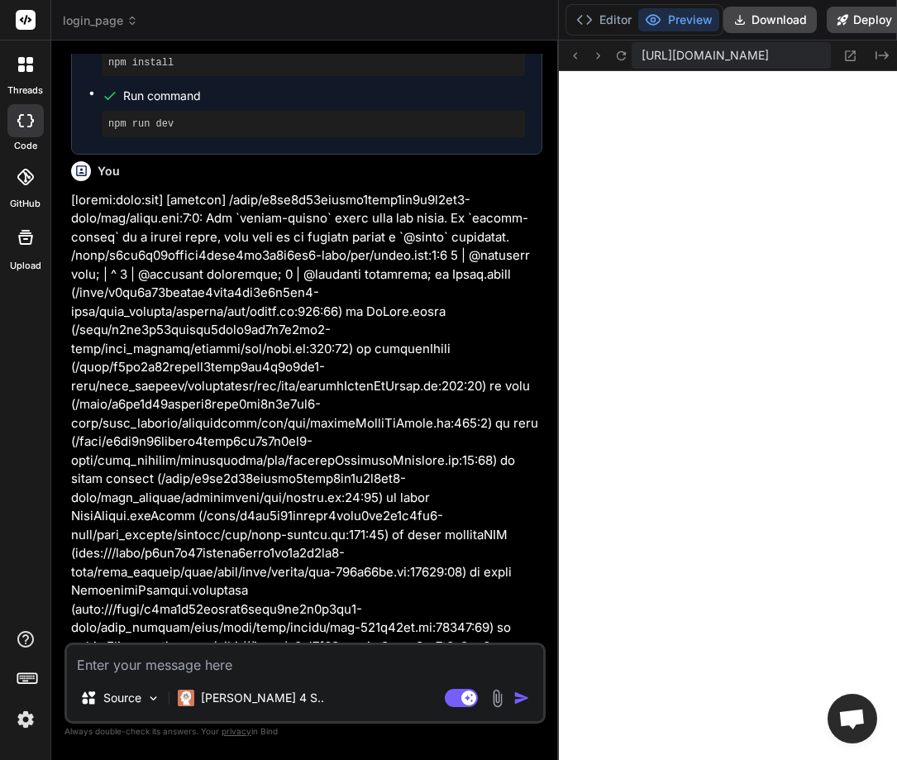
type textarea "x"
type textarea "default defineConfig({ plugins: [react()], })"
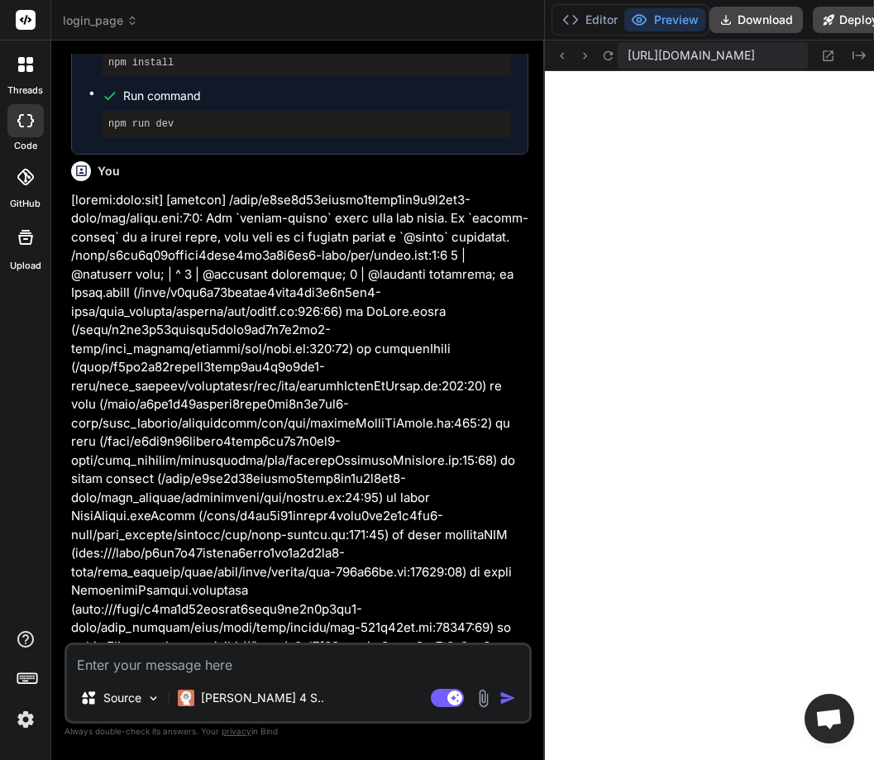
type textarea "x"
type textarea "({ plugins: [react()], })"
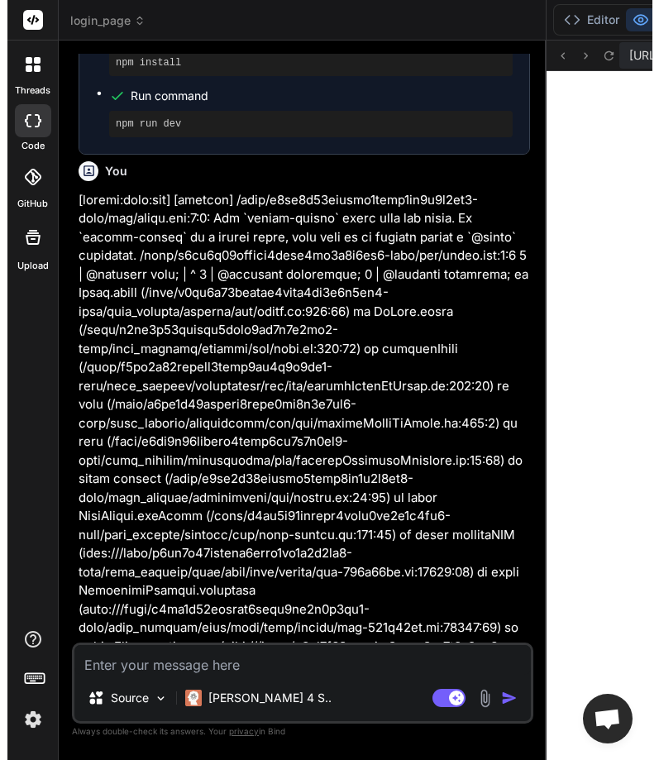
scroll to position [1964, 0]
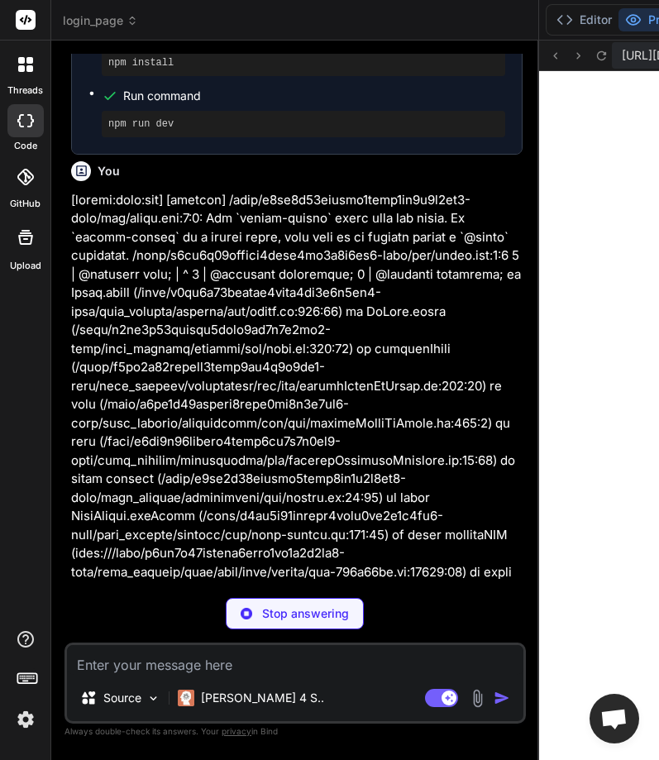
type textarea "x"
type textarea "ies;"
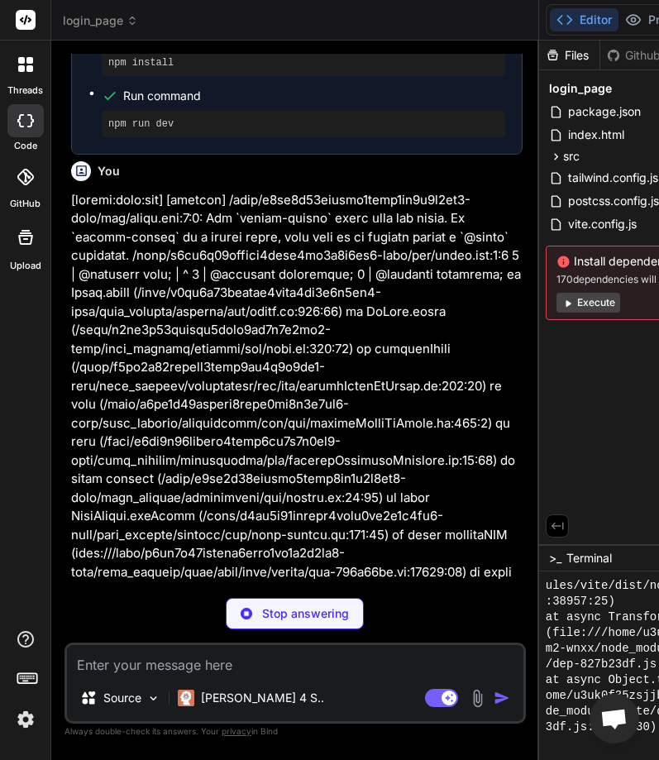
scroll to position [0, 313]
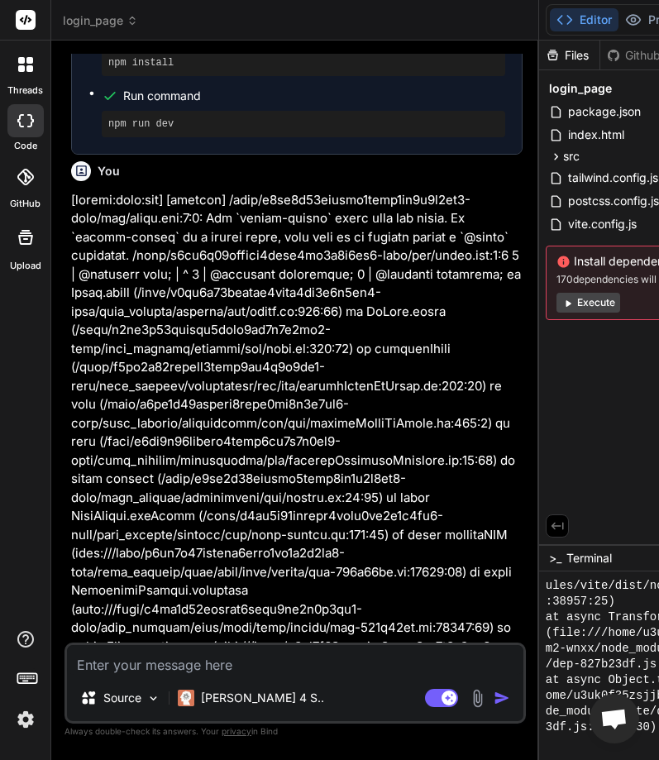
type textarea "x"
